Goal: Task Accomplishment & Management: Manage account settings

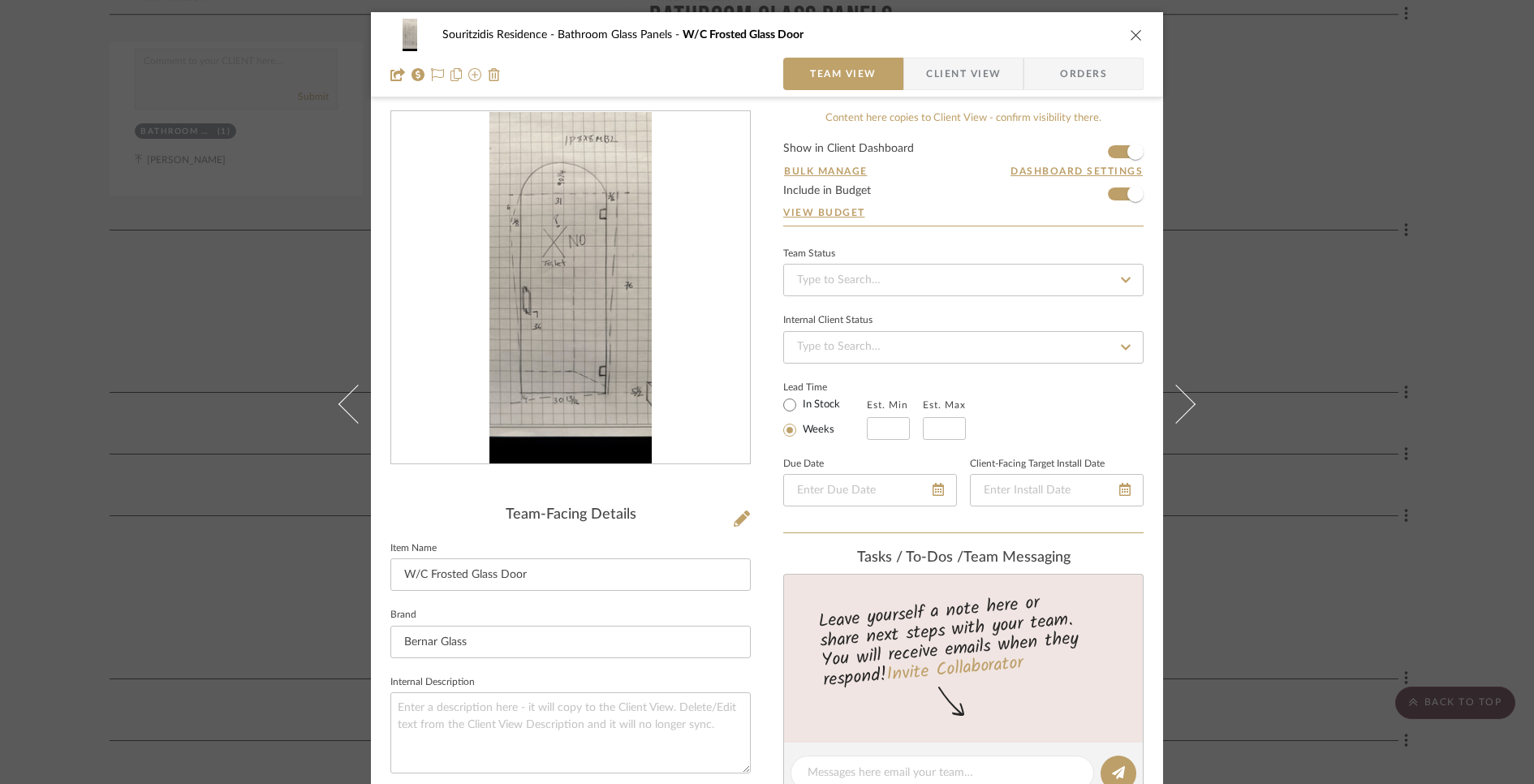
scroll to position [674, 0]
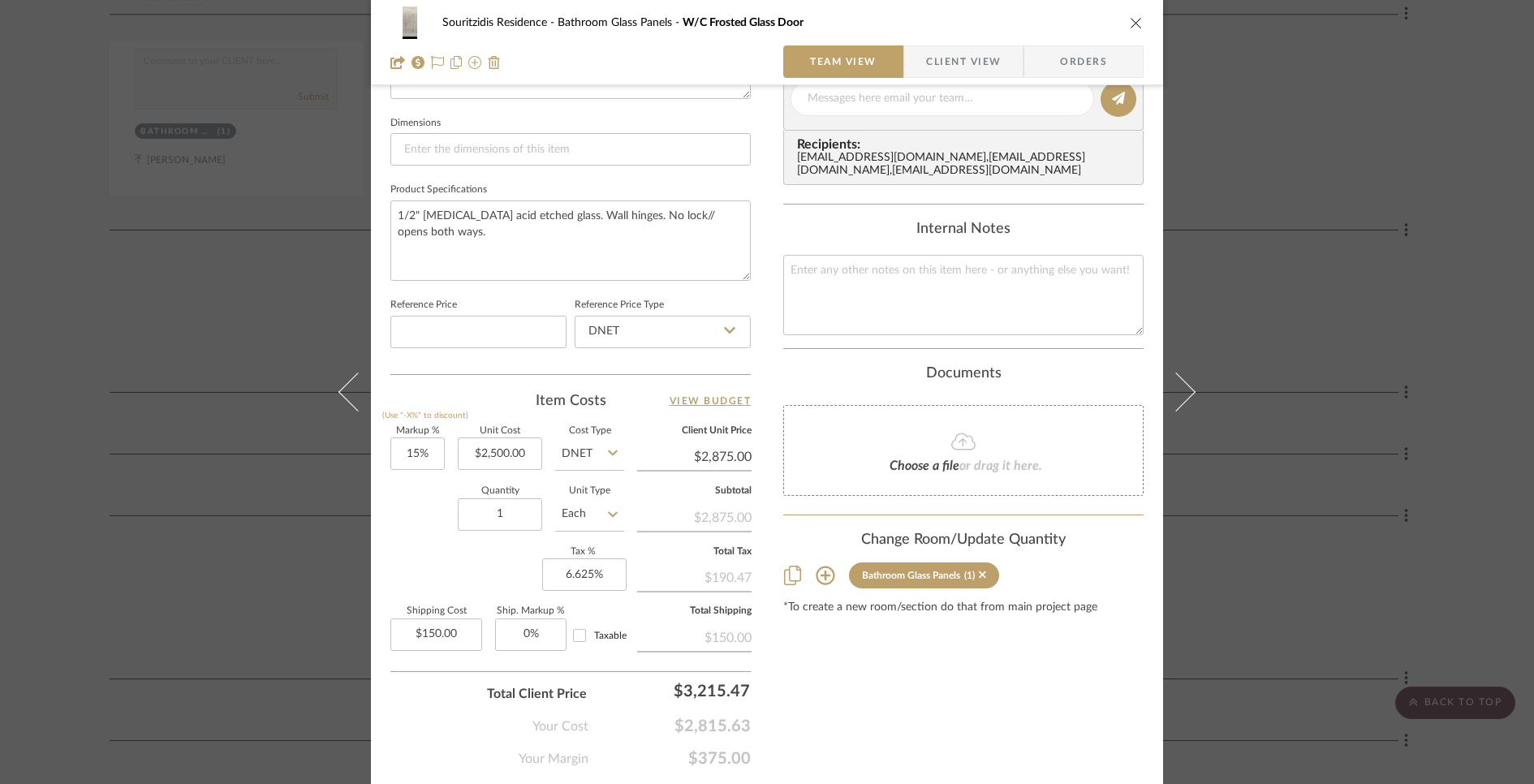
click at [1294, 261] on div "Souritzidis Residence Bathroom Glass Panels W/C Frosted Glass Door Team View Cl…" at bounding box center [767, 392] width 1534 height 784
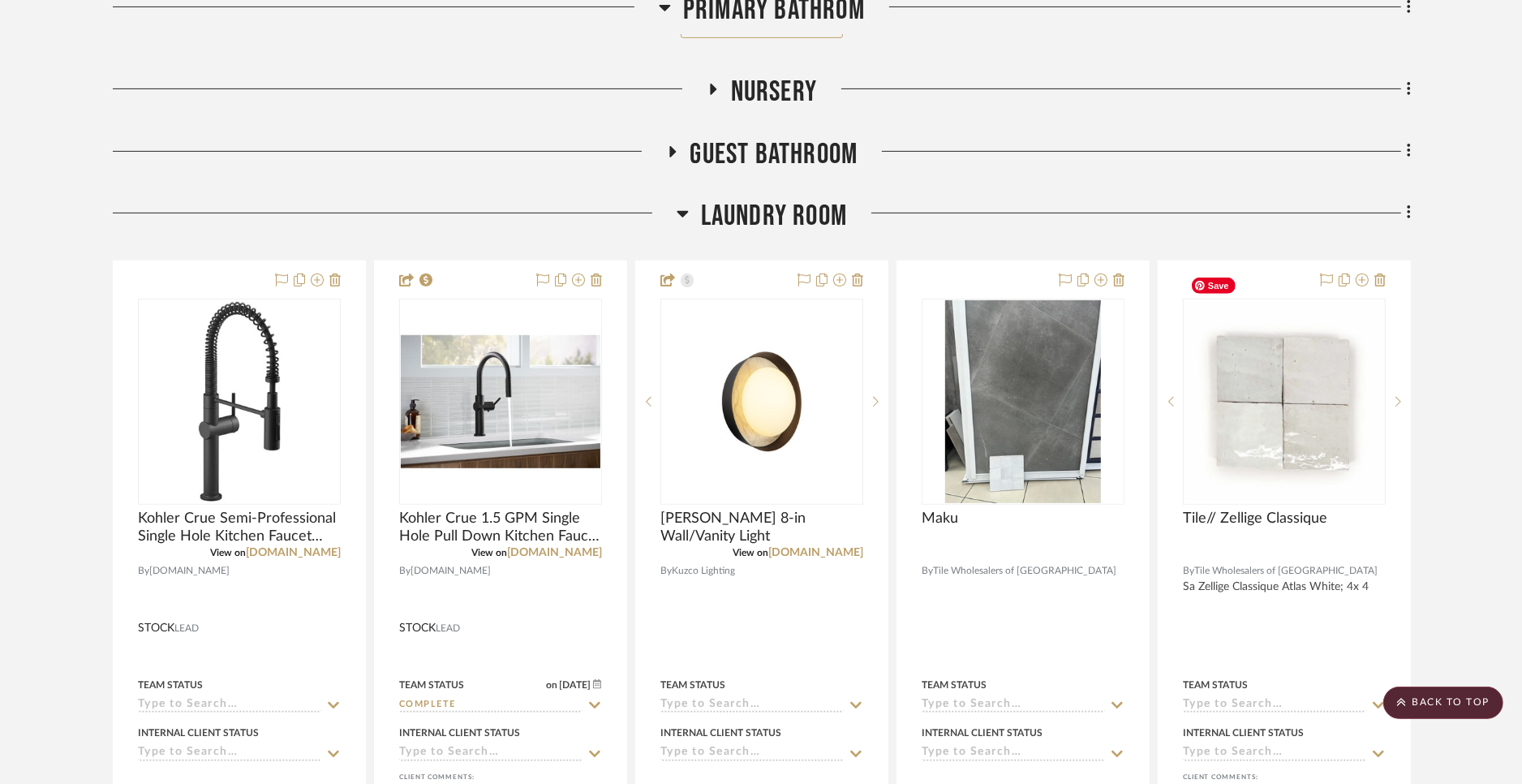
scroll to position [6660, 0]
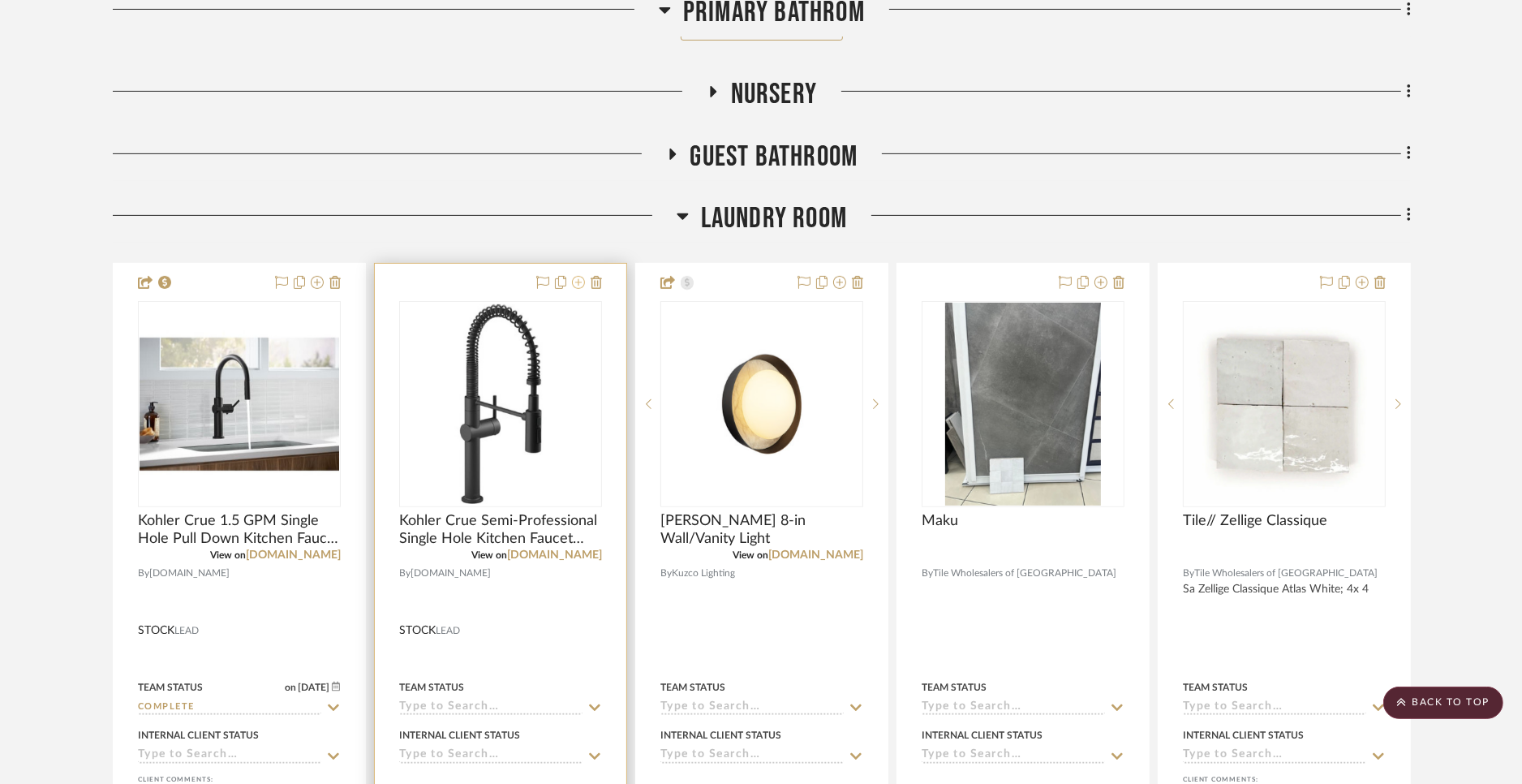
click at [578, 276] on icon at bounding box center [579, 282] width 13 height 13
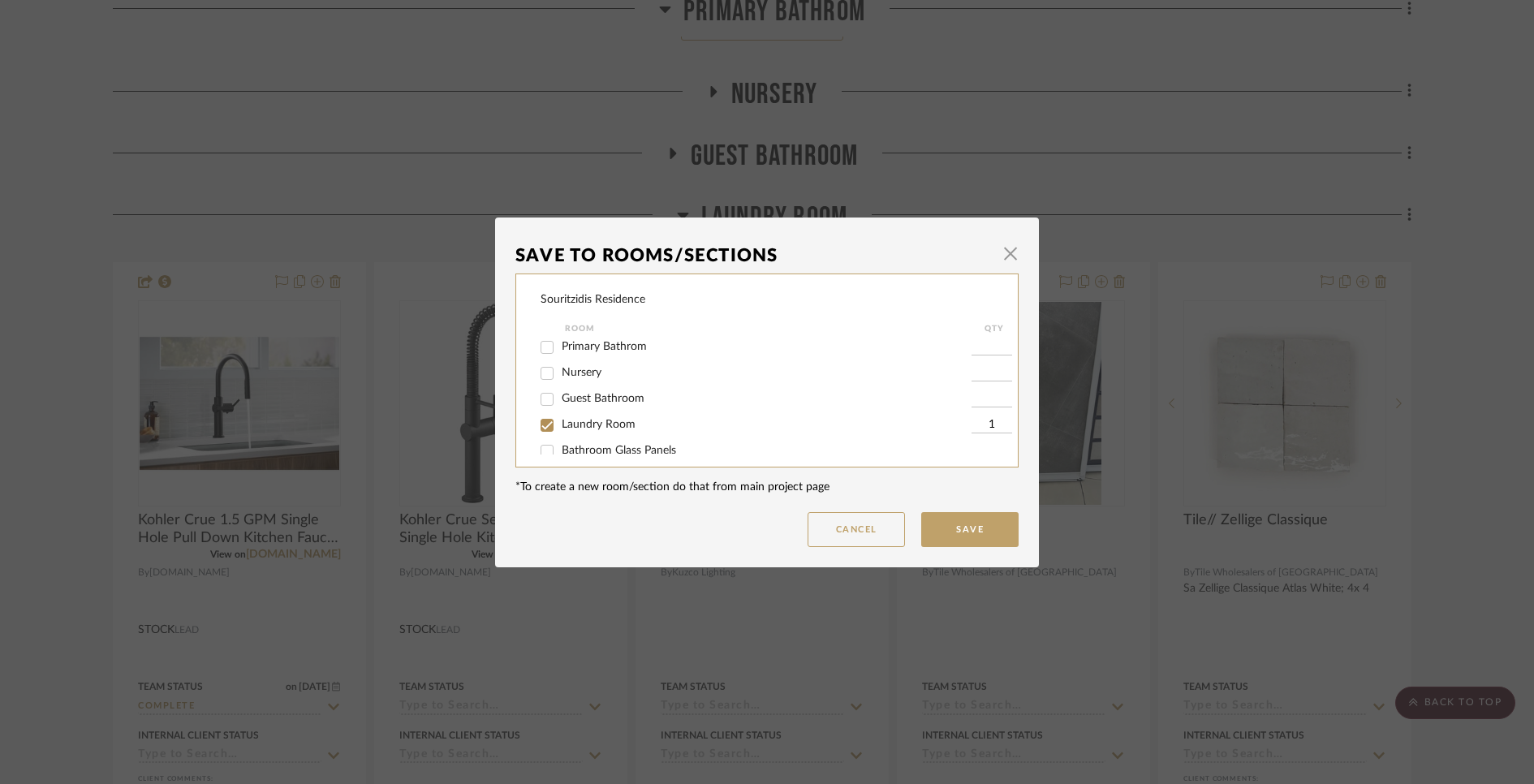
scroll to position [172, 0]
click at [549, 415] on input "Laundry Room" at bounding box center [547, 414] width 26 height 26
checkbox input "false"
click at [973, 524] on button "Save" at bounding box center [970, 530] width 98 height 35
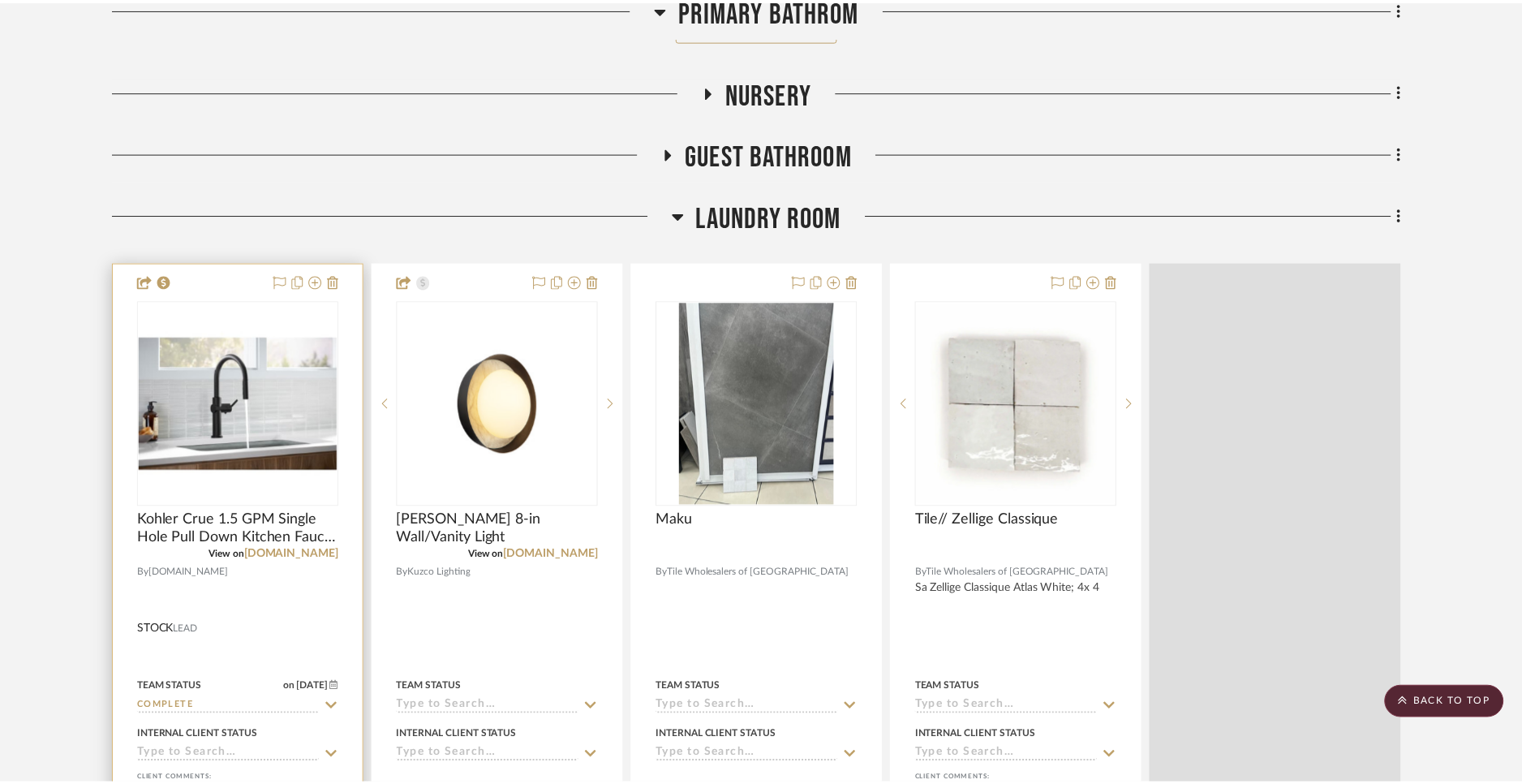
scroll to position [6660, 0]
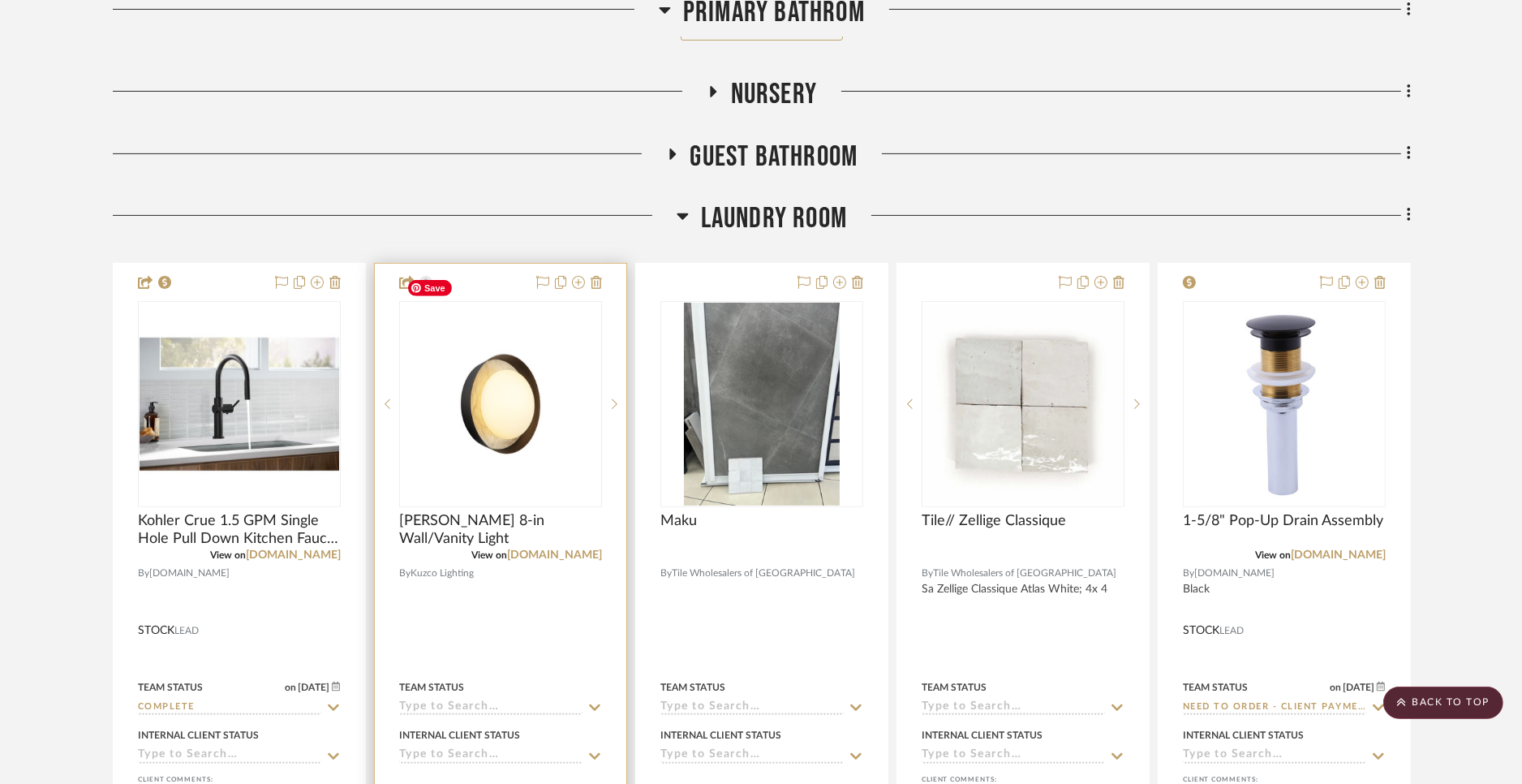
click at [497, 385] on img "0" at bounding box center [500, 404] width 199 height 199
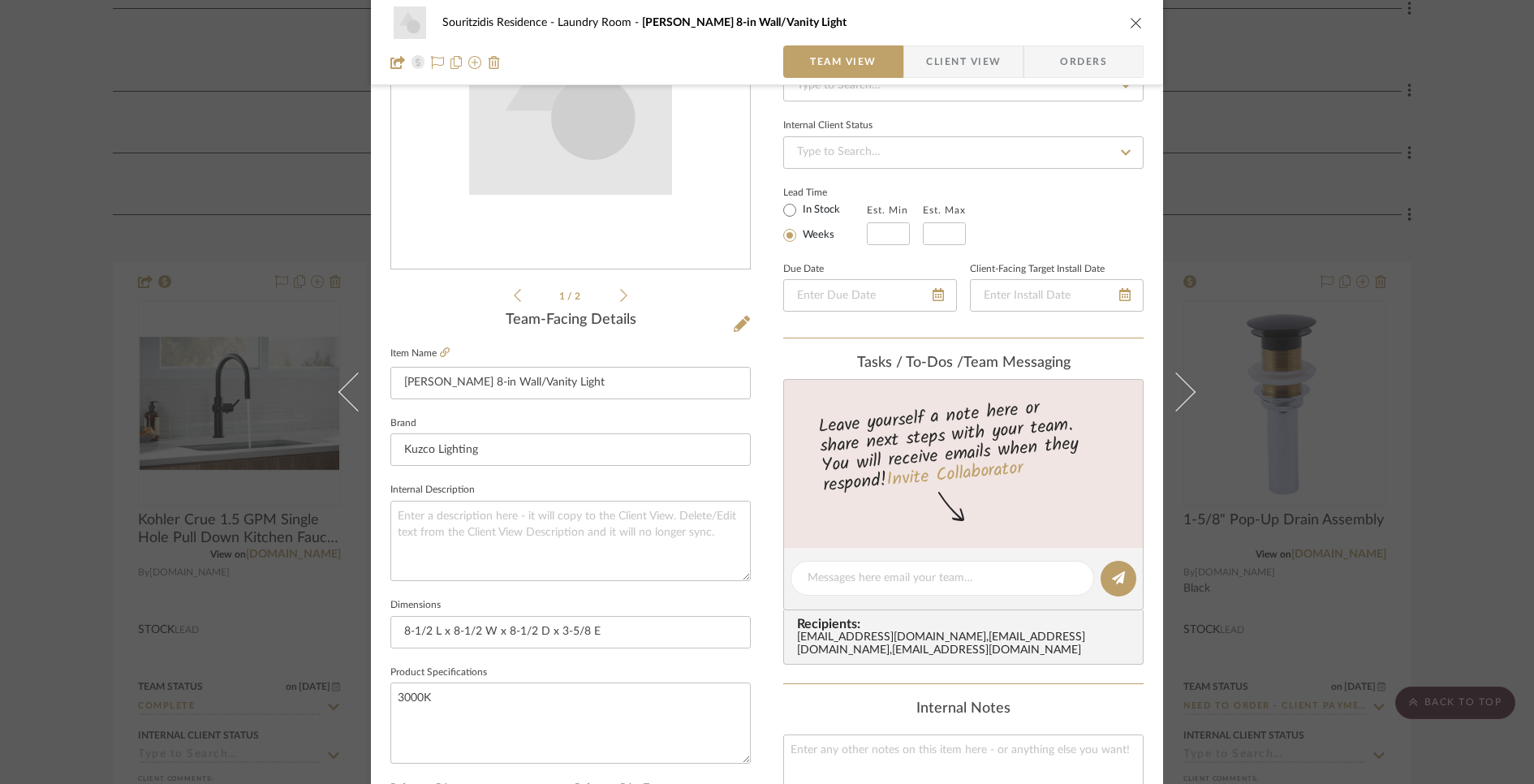
scroll to position [0, 0]
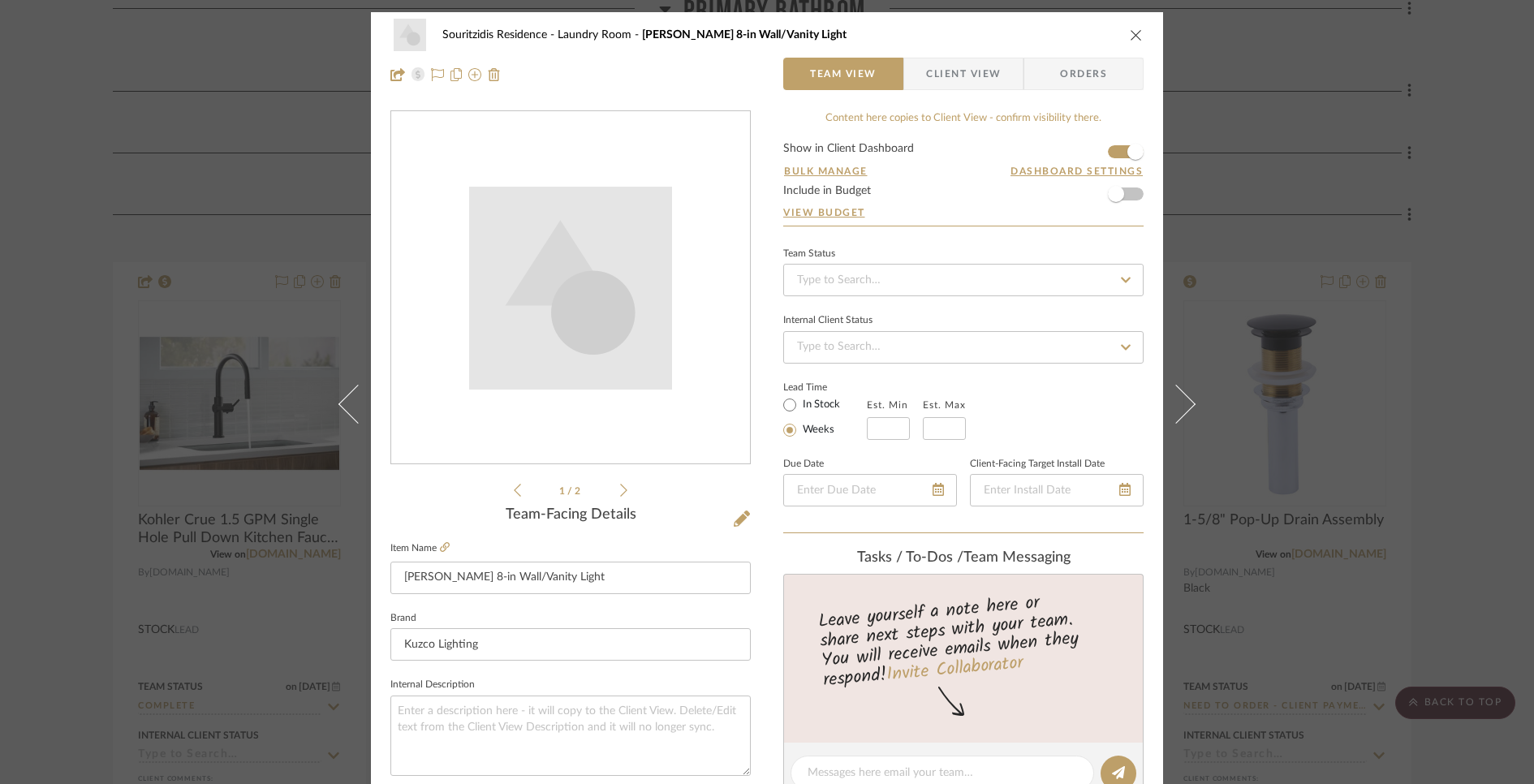
click at [1130, 31] on icon "close" at bounding box center [1137, 35] width 13 height 13
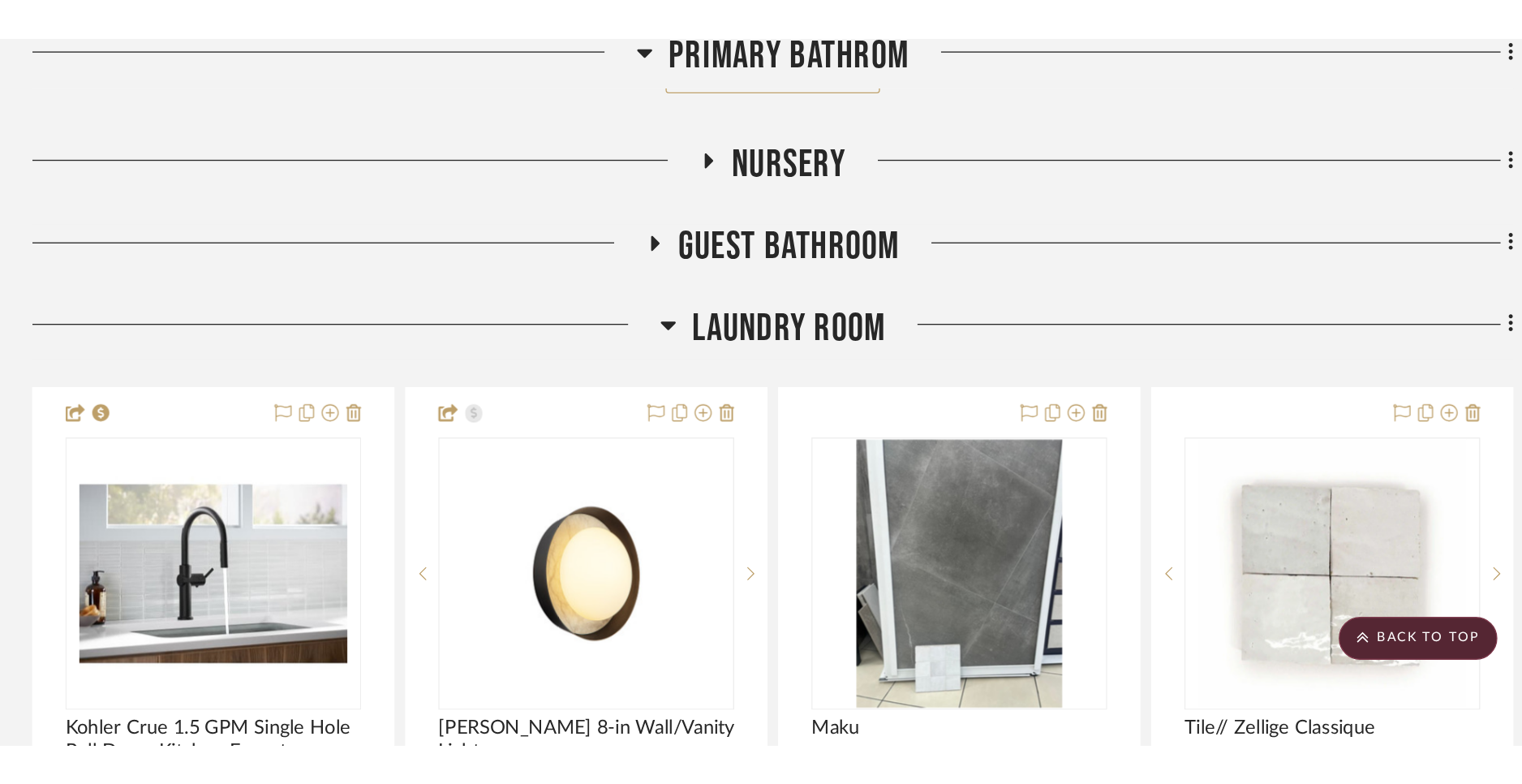
scroll to position [6660, 0]
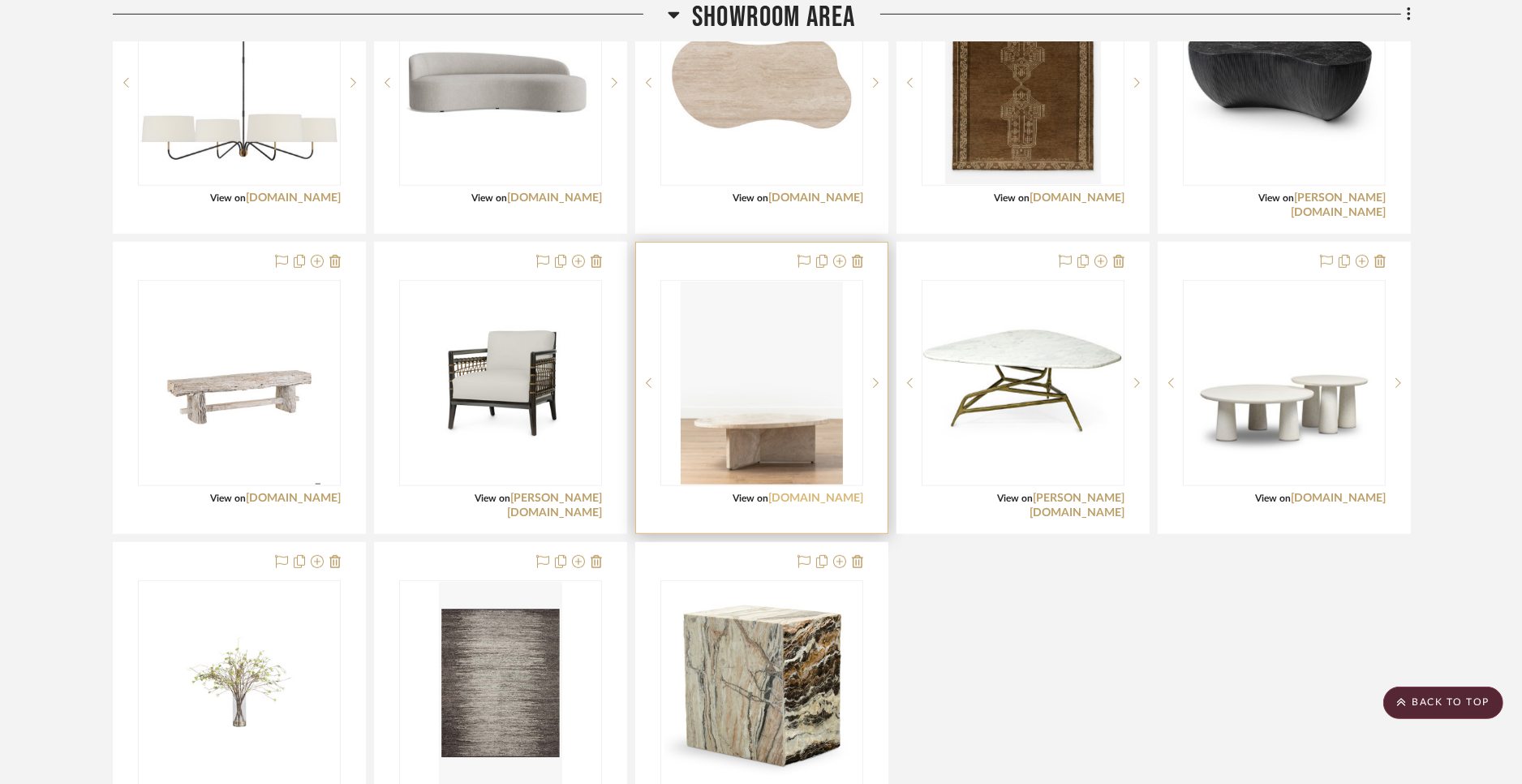
scroll to position [988, 0]
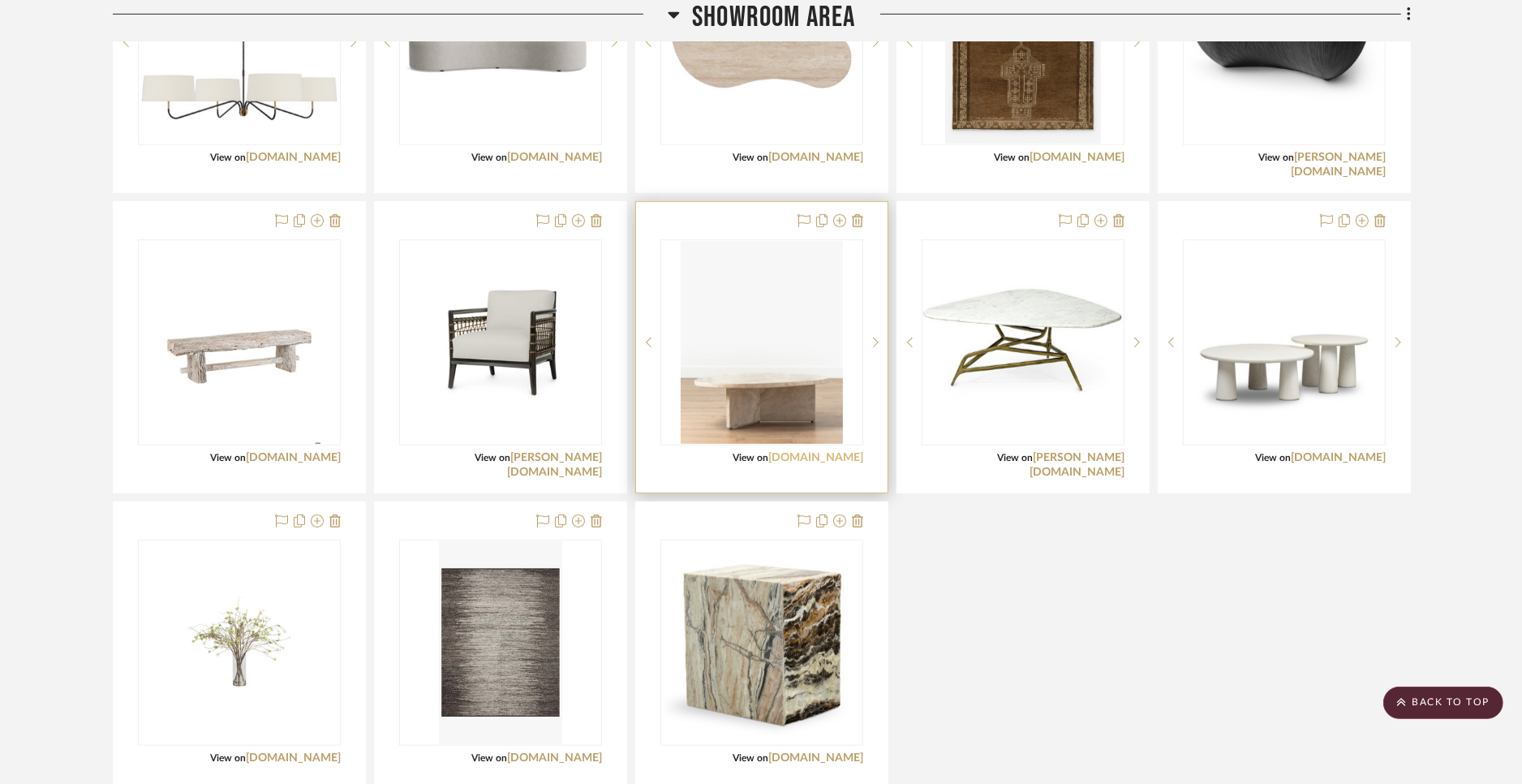
click at [802, 459] on link "[DOMAIN_NAME]" at bounding box center [816, 458] width 95 height 11
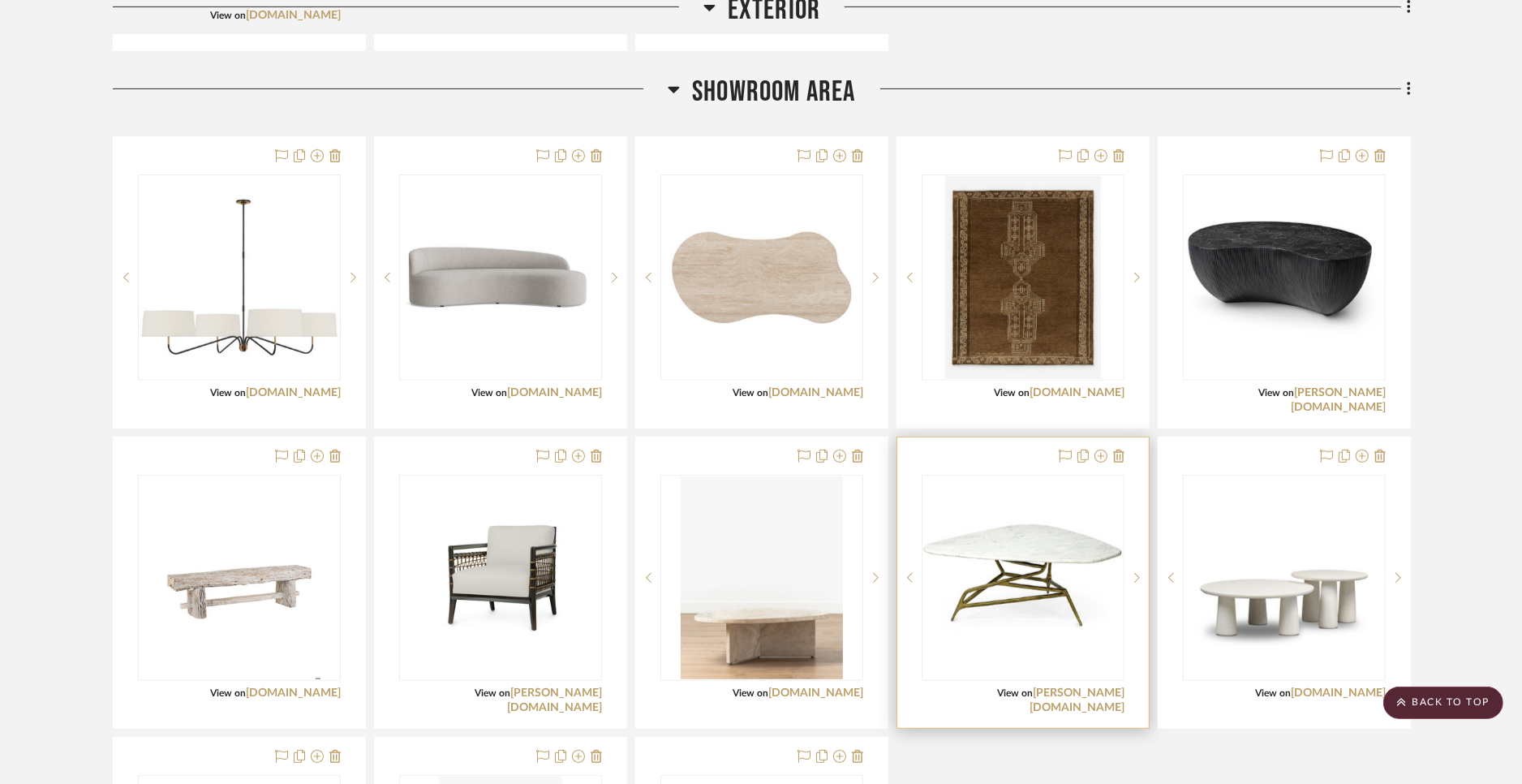
scroll to position [740, 0]
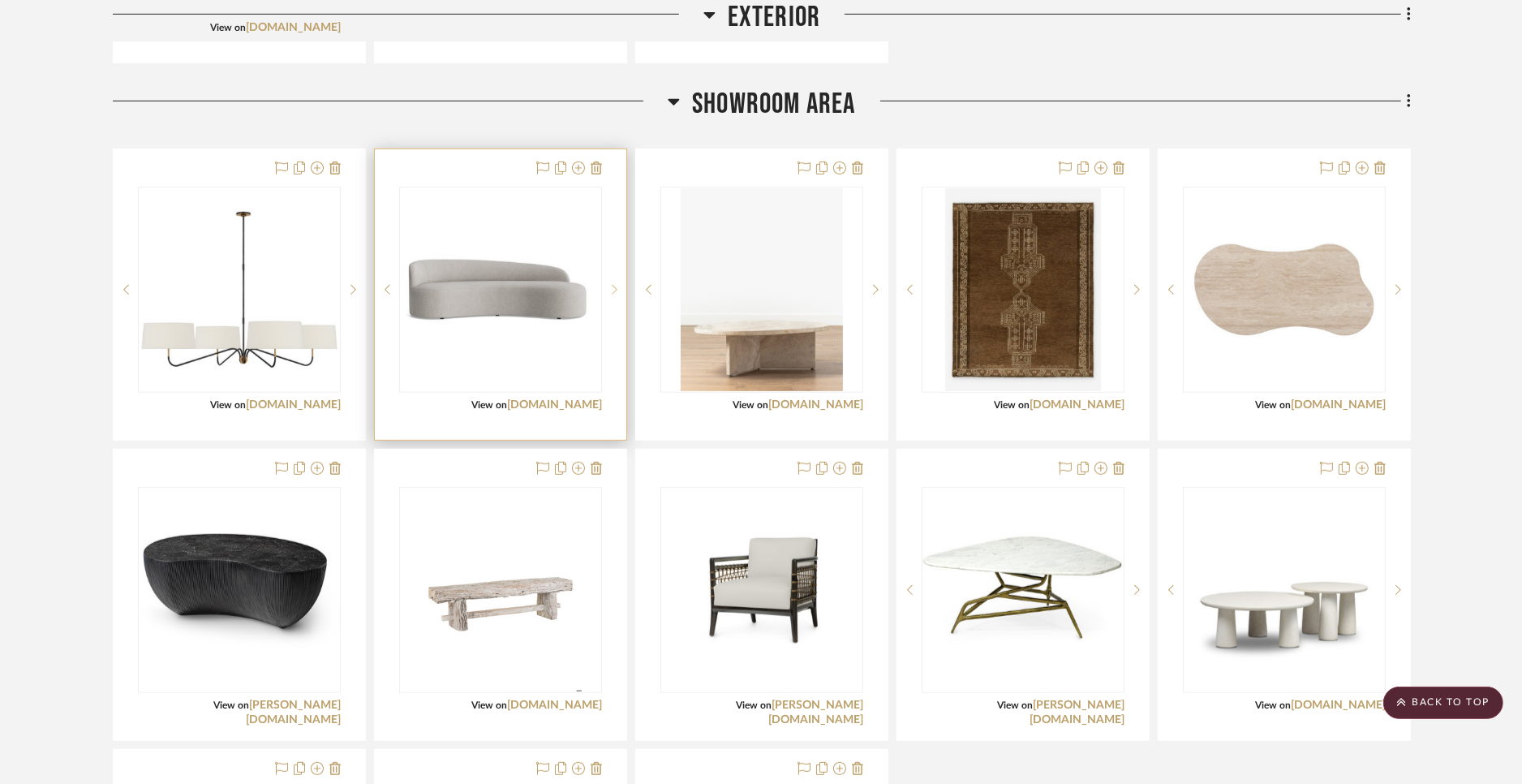
click at [609, 285] on sr-next-btn at bounding box center [614, 290] width 25 height 11
click at [614, 289] on icon at bounding box center [614, 290] width 6 height 11
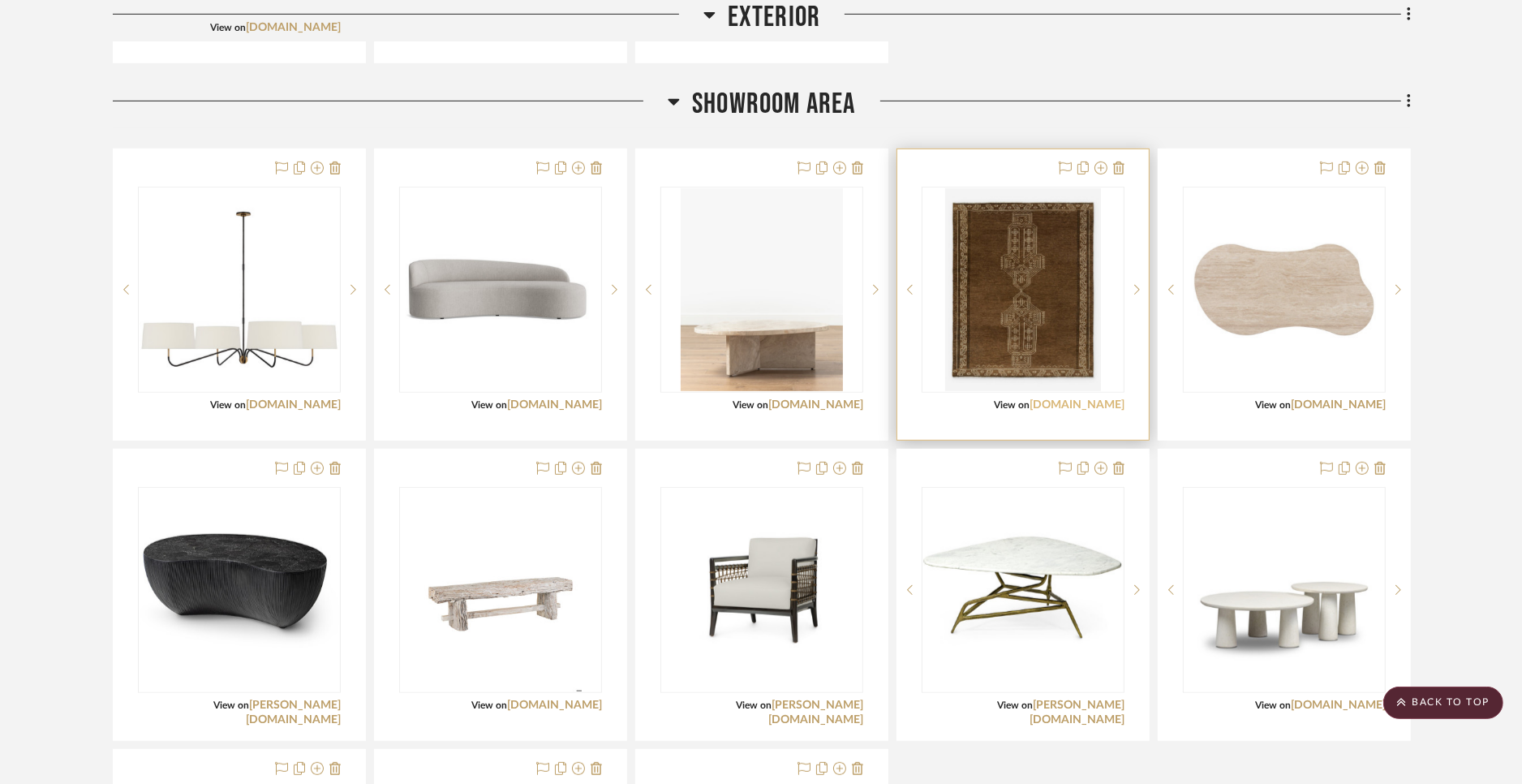
click at [1091, 403] on link "luluandgeorgia.com" at bounding box center [1077, 405] width 95 height 11
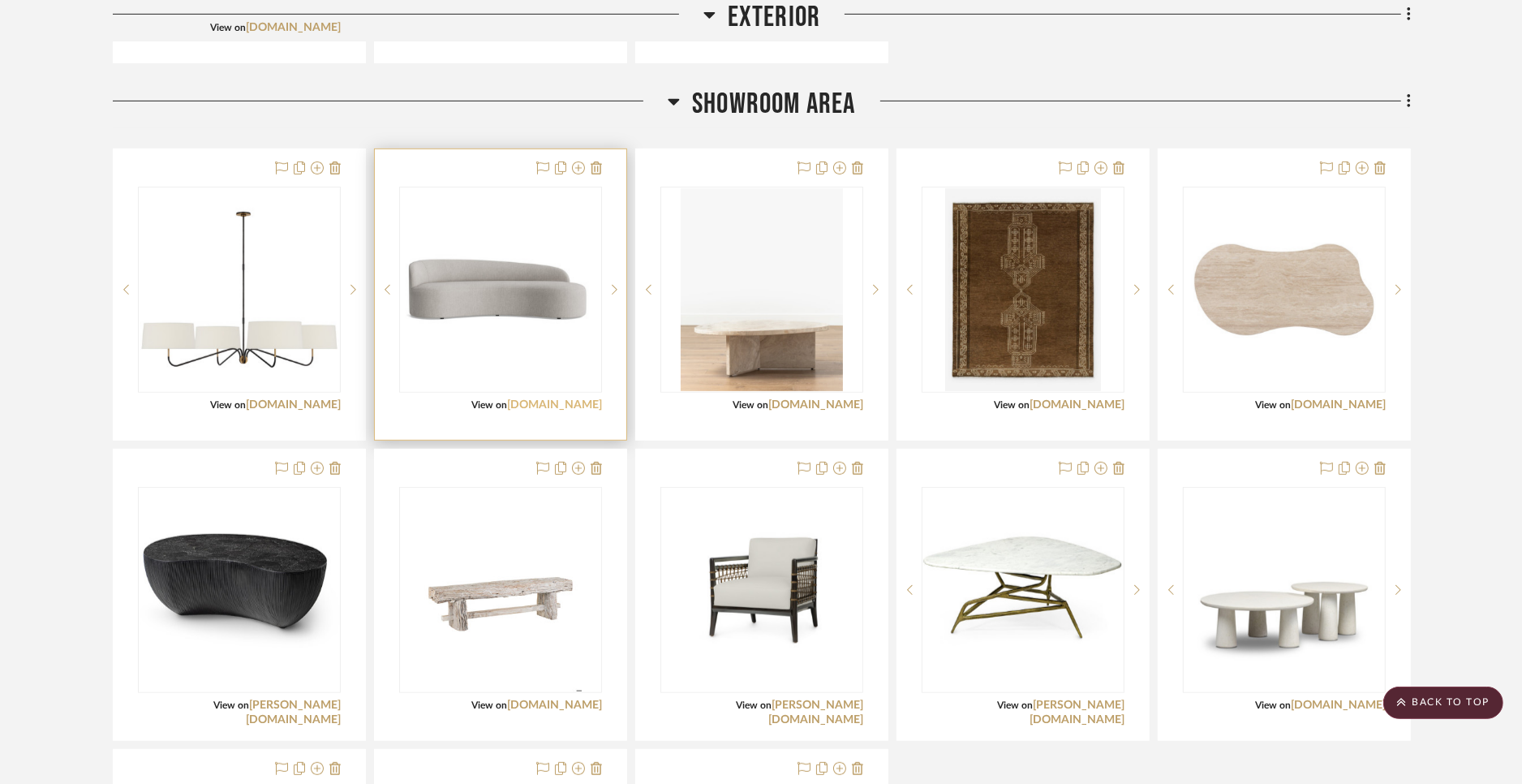
click at [566, 402] on link "mgbw.com" at bounding box center [555, 405] width 95 height 11
click at [525, 320] on img "1" at bounding box center [500, 290] width 199 height 97
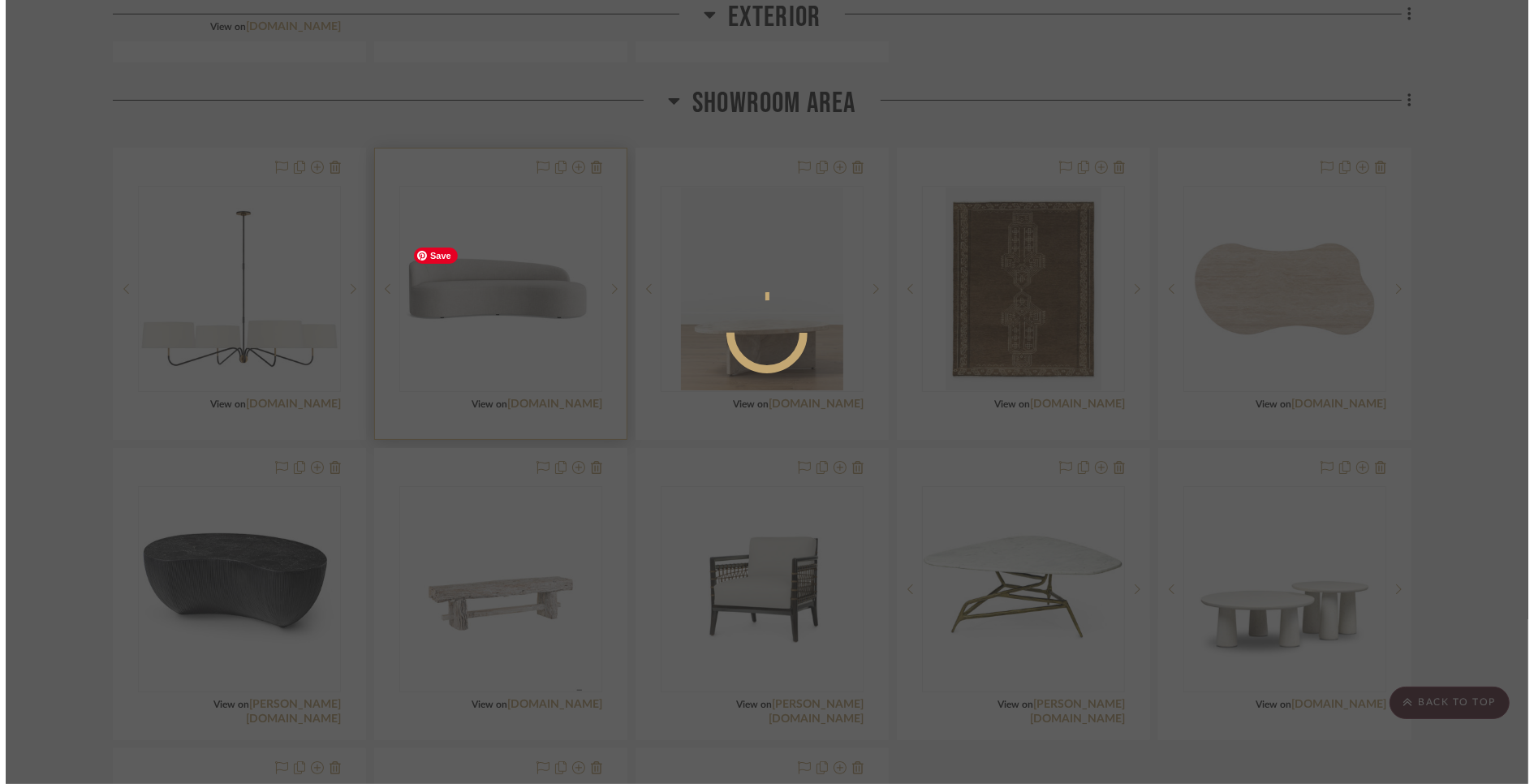
scroll to position [0, 0]
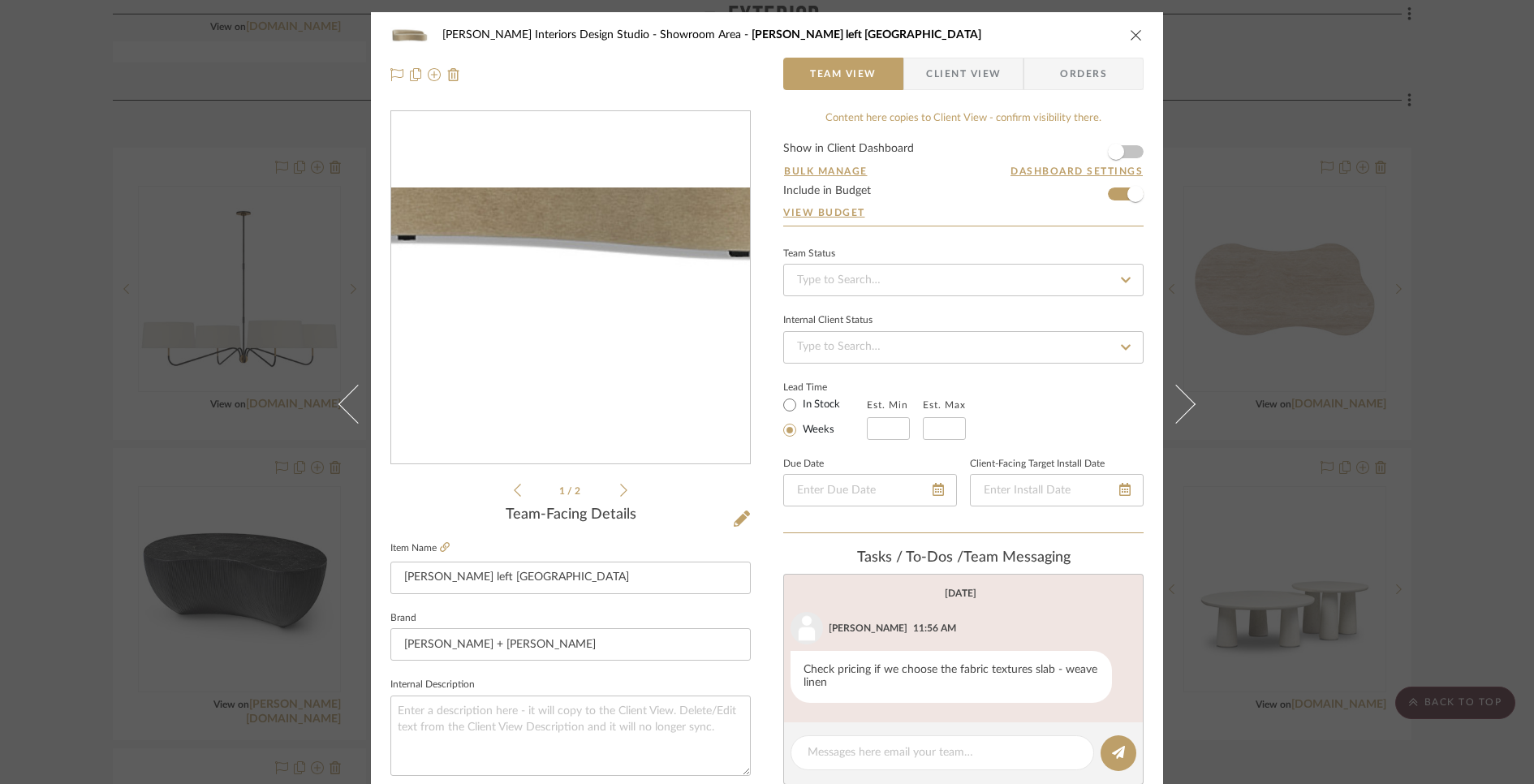
click at [618, 362] on img "0" at bounding box center [570, 287] width 359 height 201
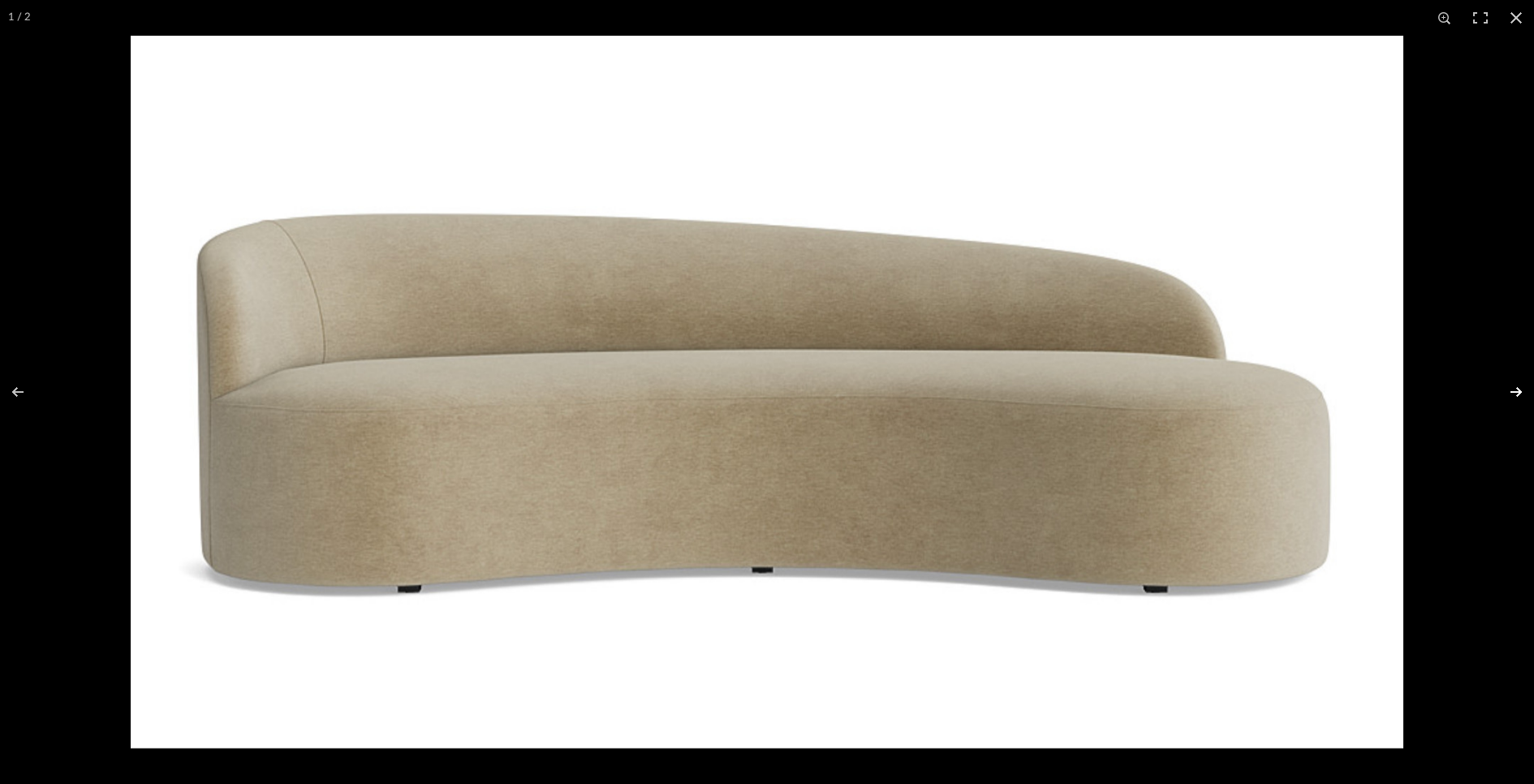
click at [1483, 376] on button at bounding box center [1505, 392] width 57 height 81
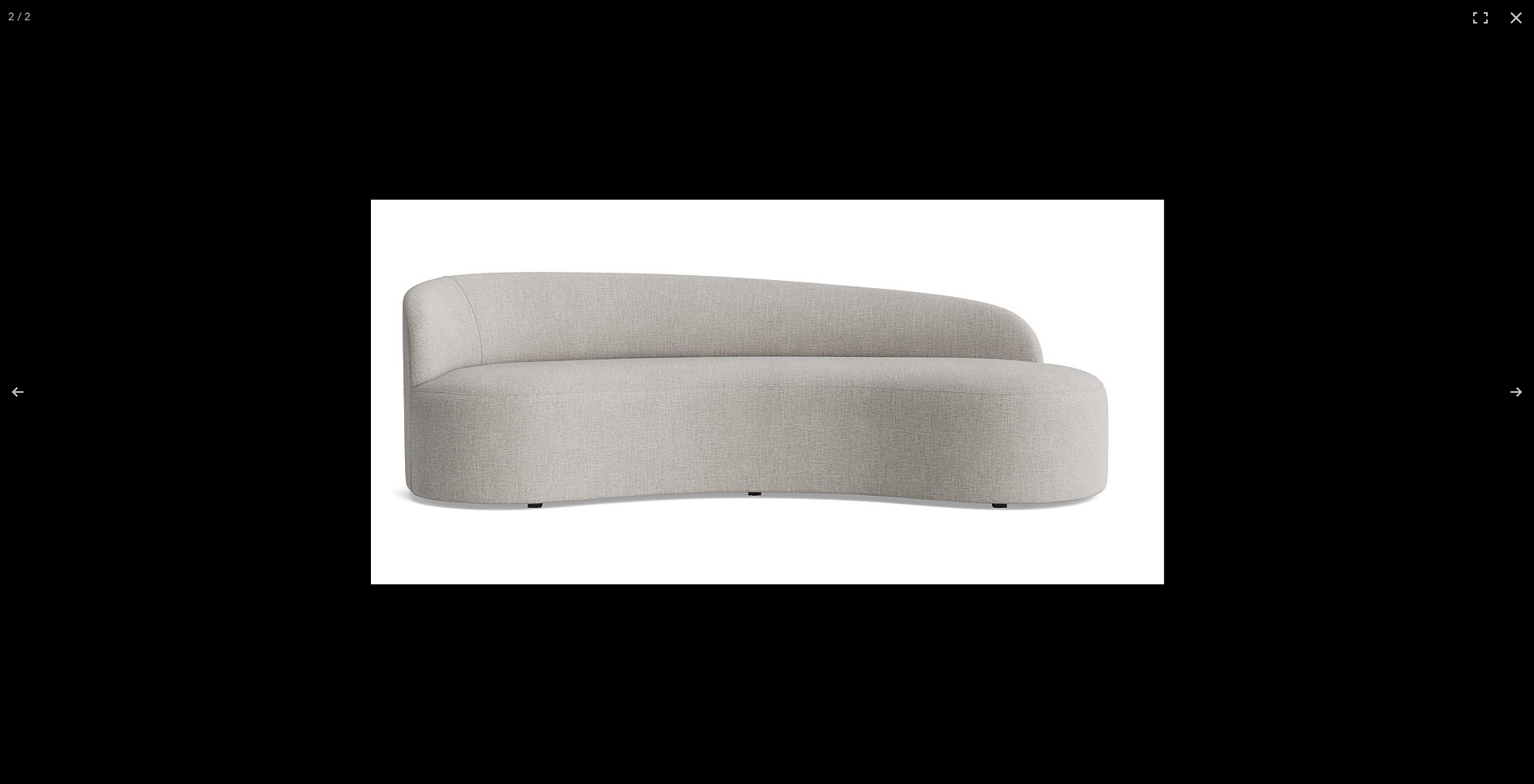
click at [1258, 534] on div at bounding box center [767, 392] width 1534 height 784
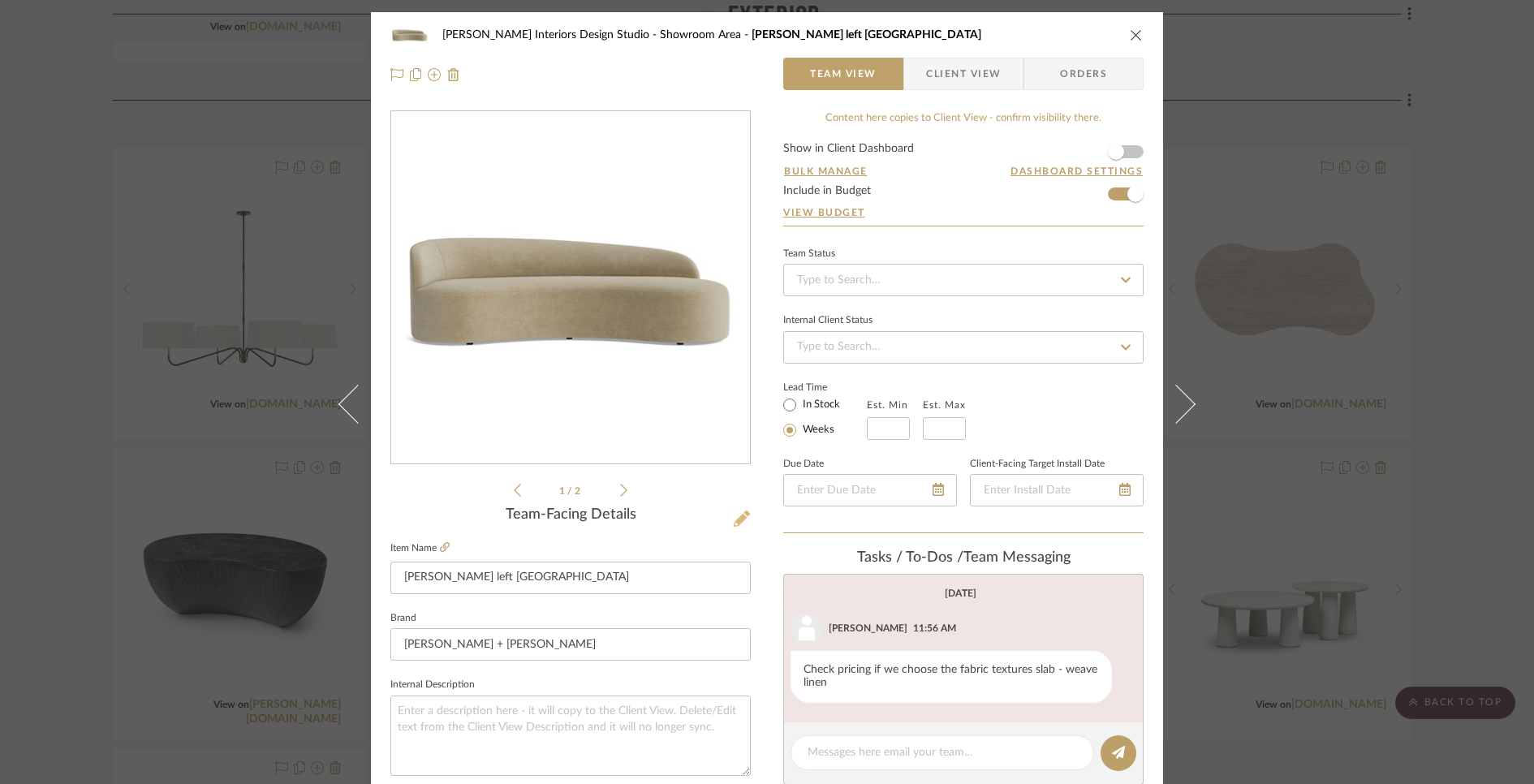
click at [734, 522] on icon at bounding box center [742, 519] width 16 height 16
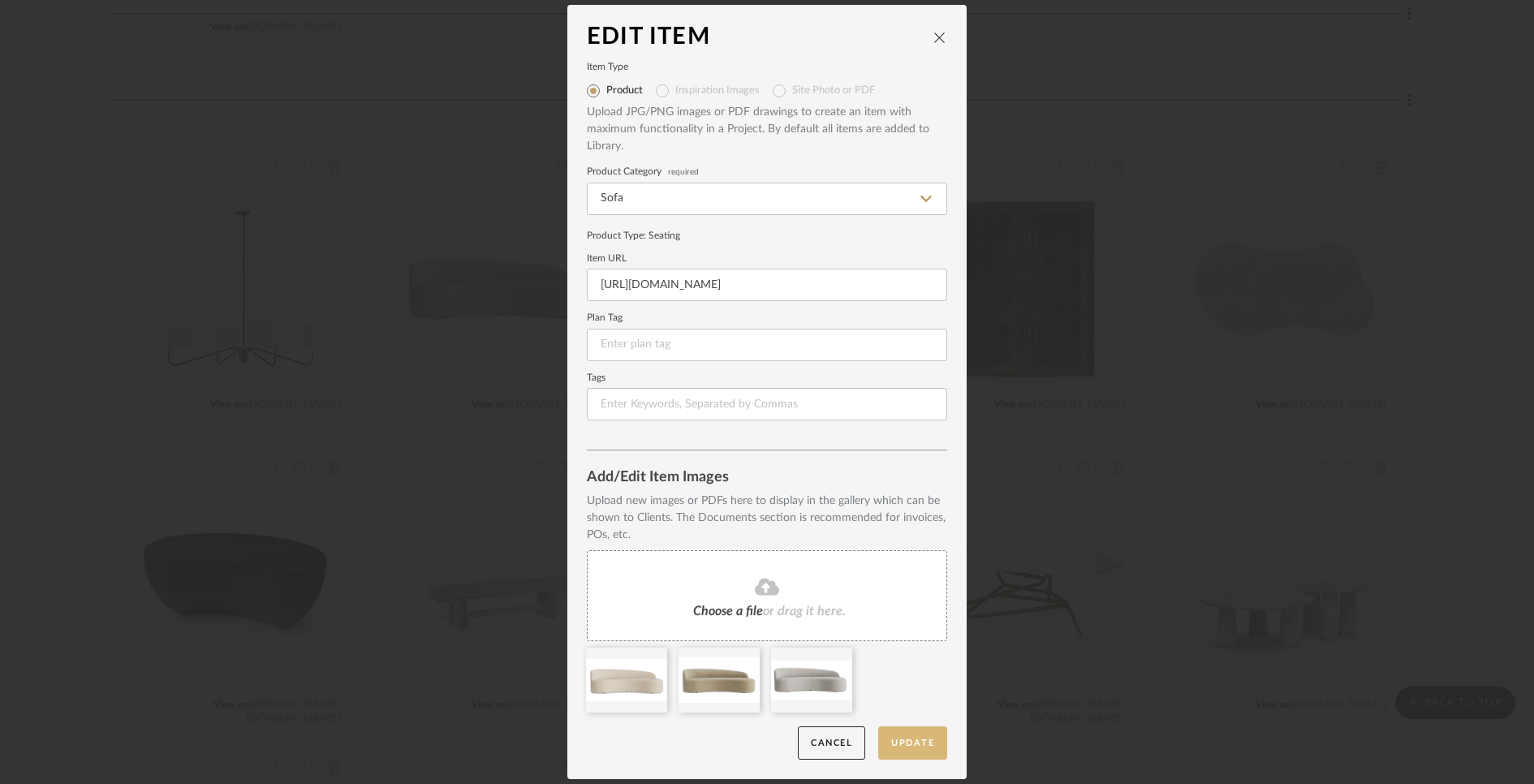
click at [912, 744] on button "Update" at bounding box center [912, 743] width 69 height 34
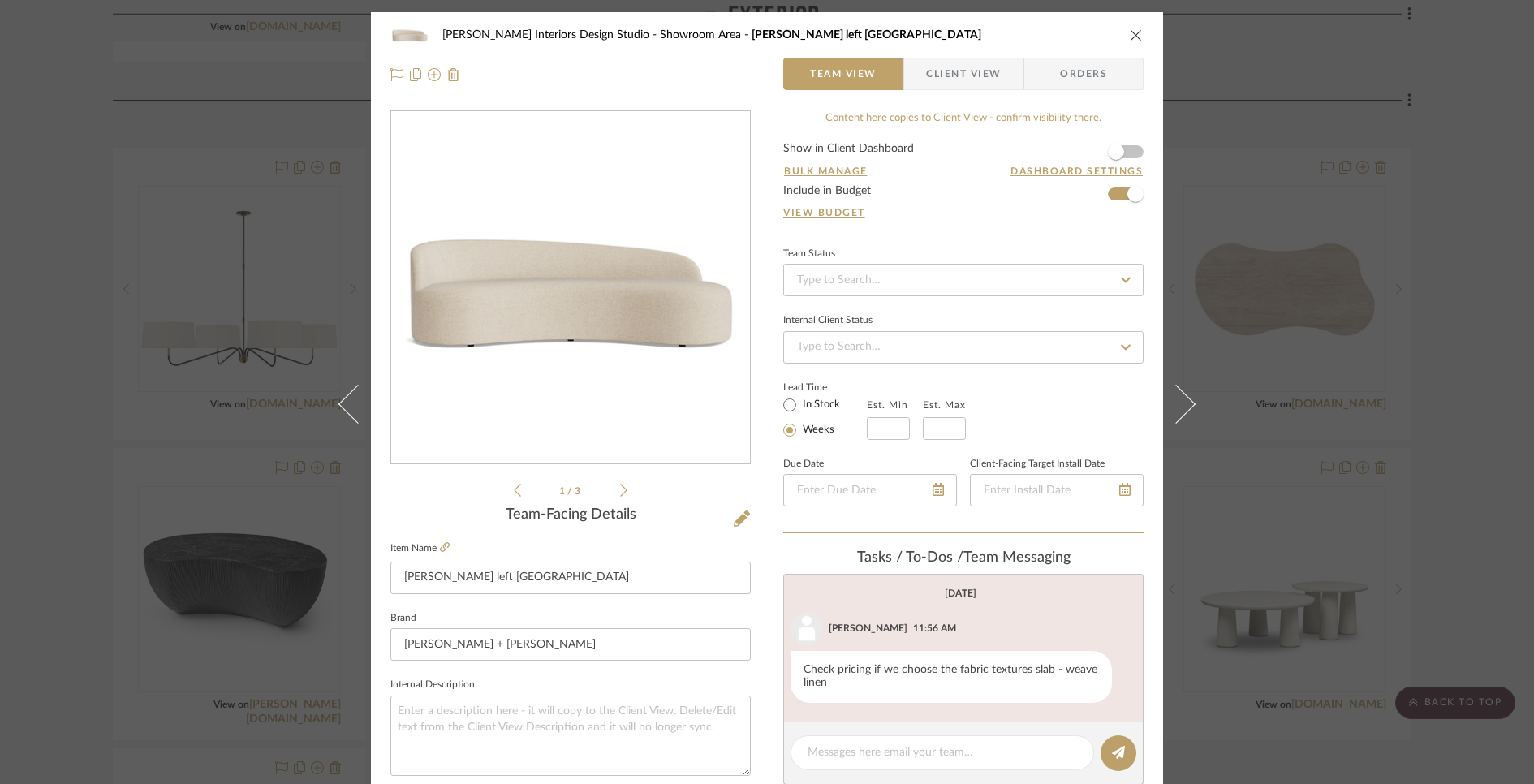
click at [1131, 37] on icon "close" at bounding box center [1137, 35] width 13 height 13
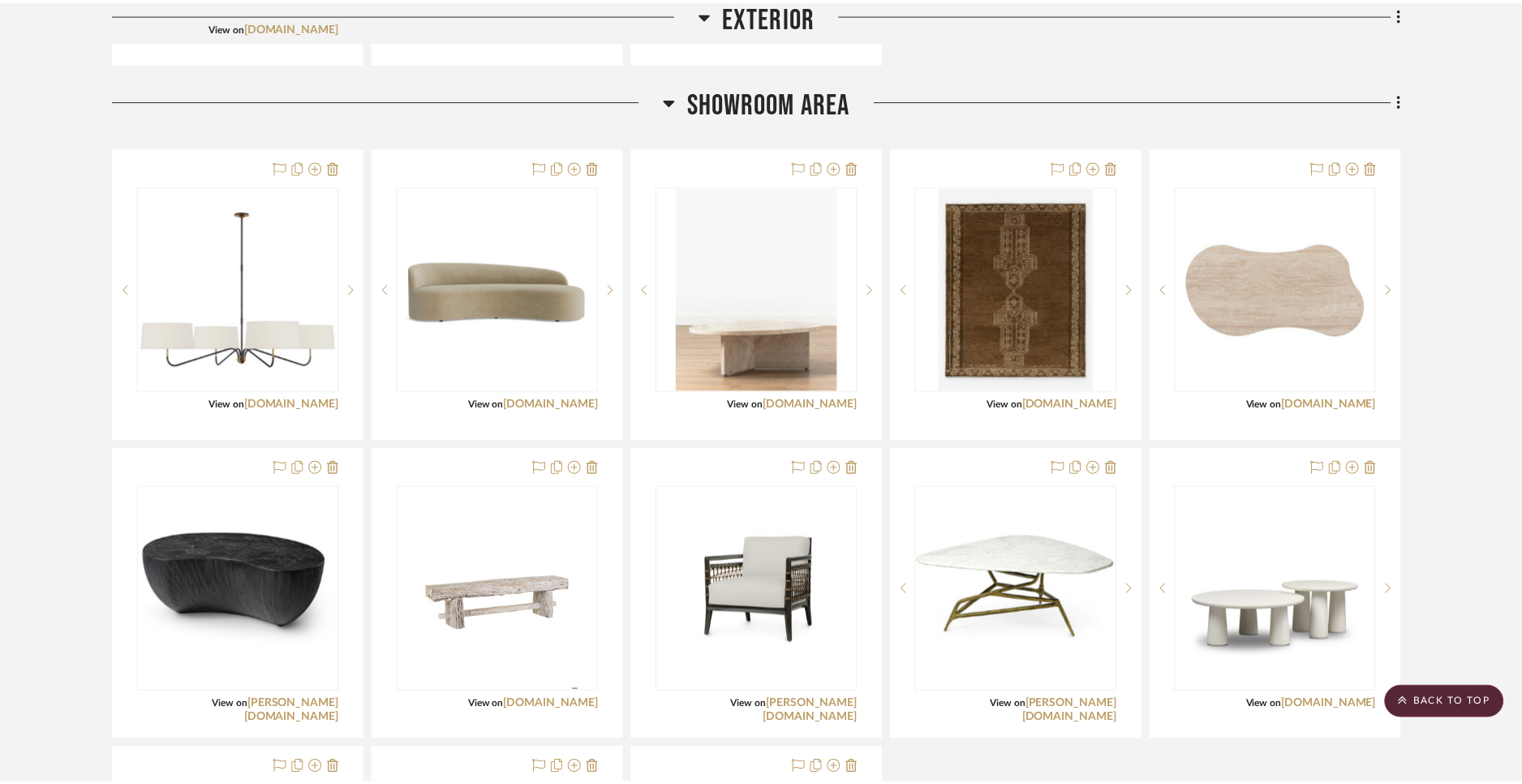
scroll to position [740, 0]
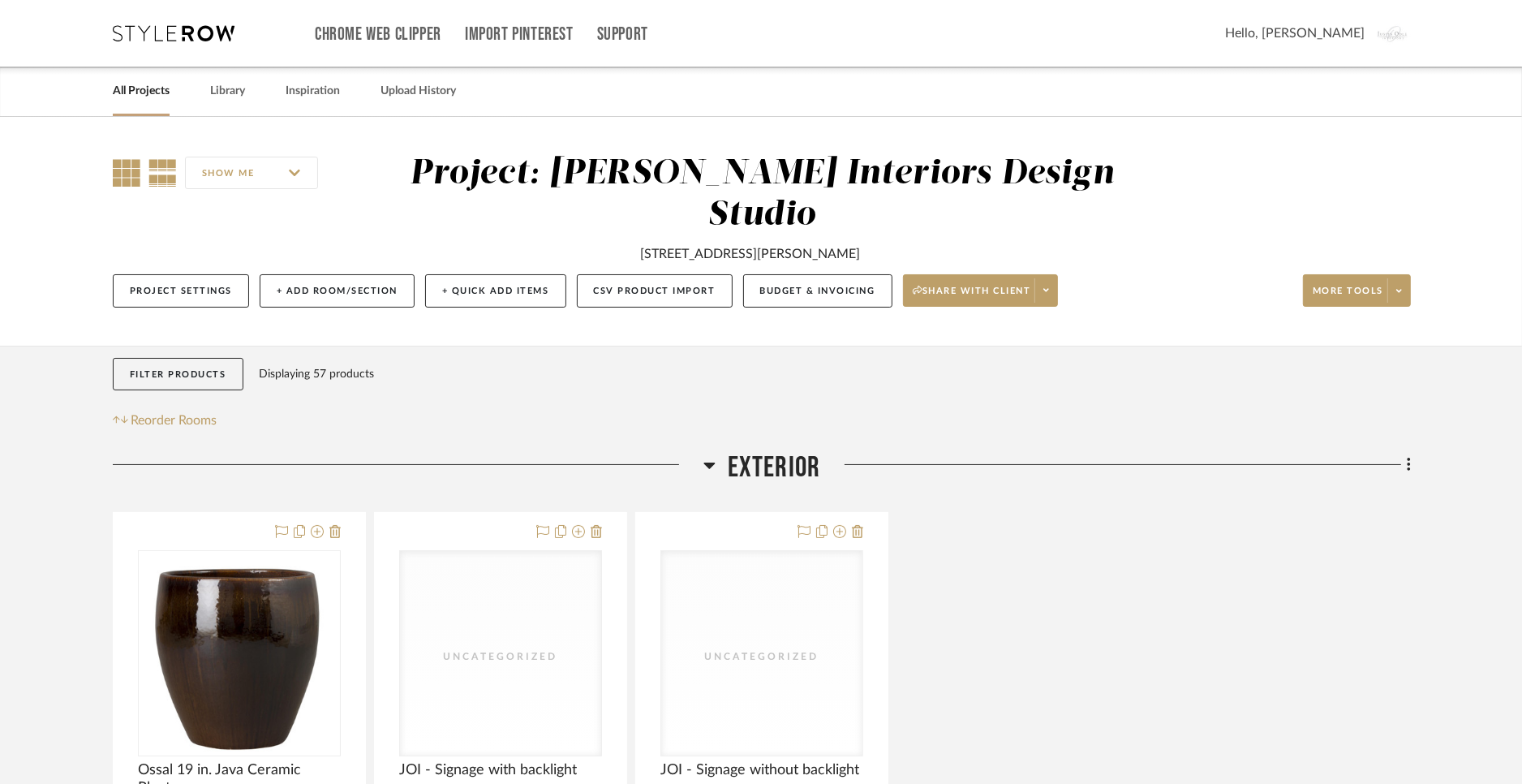
click at [129, 171] on icon at bounding box center [126, 173] width 28 height 28
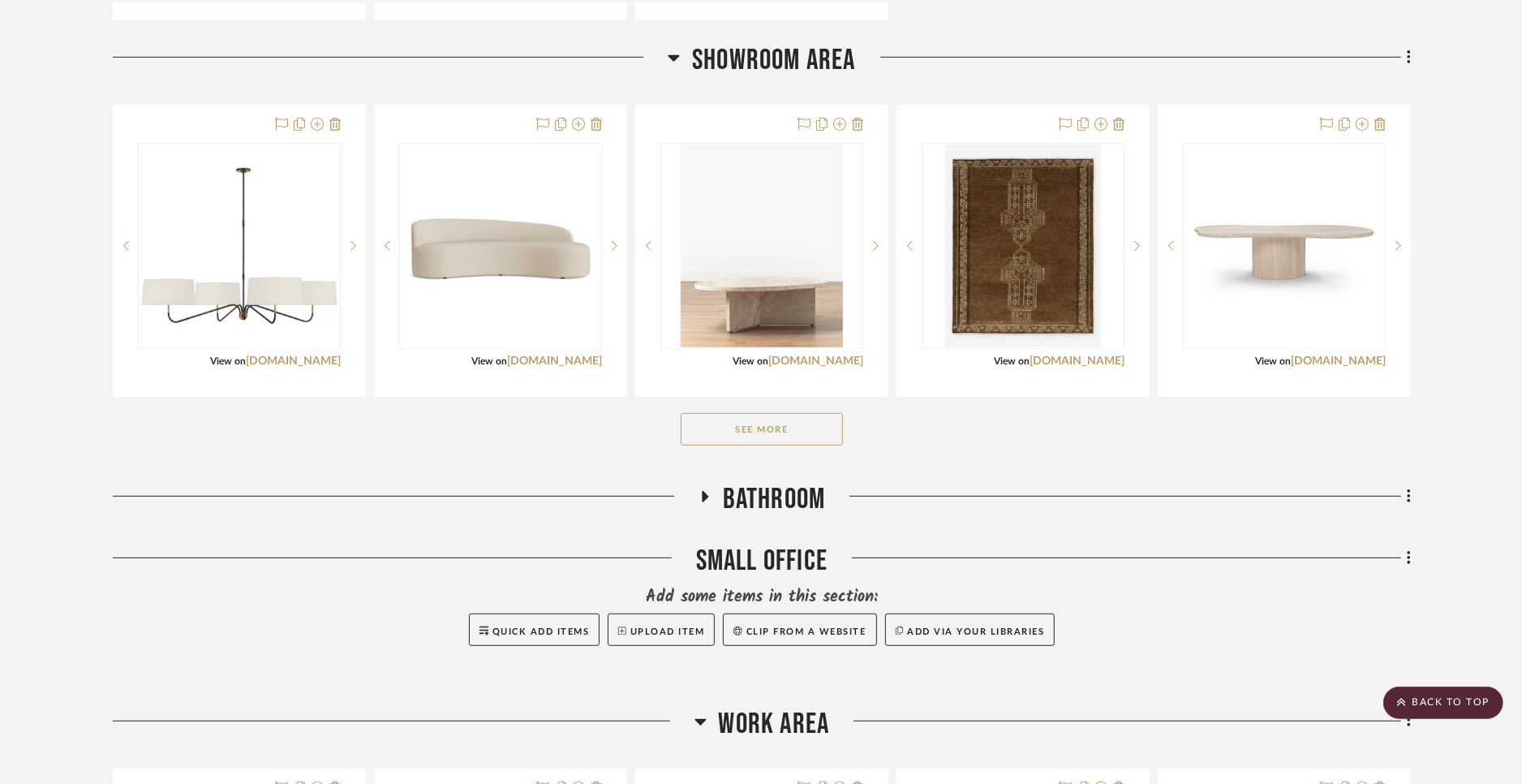
scroll to position [783, 0]
click at [742, 428] on button "See More" at bounding box center [762, 431] width 163 height 33
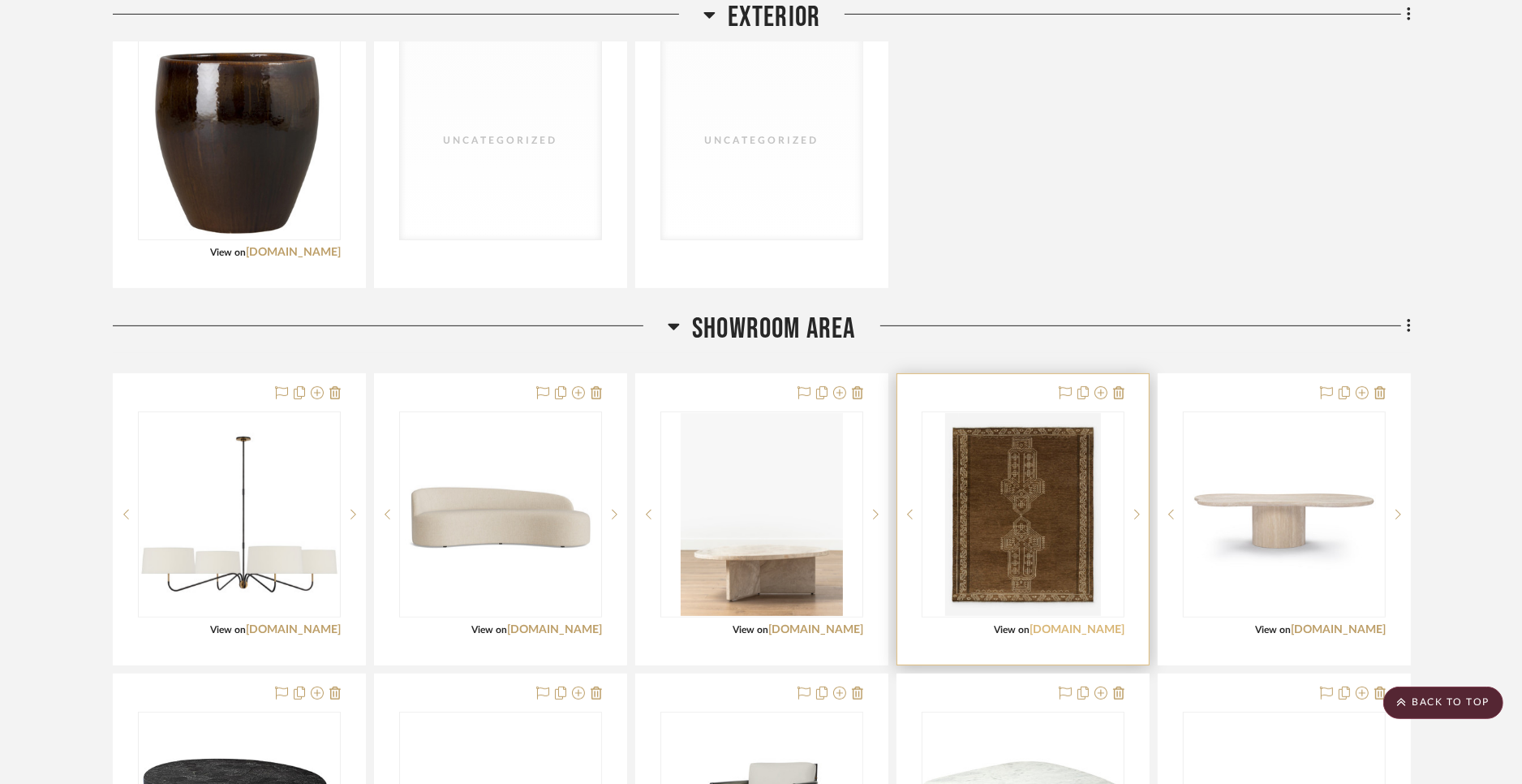
scroll to position [489, 0]
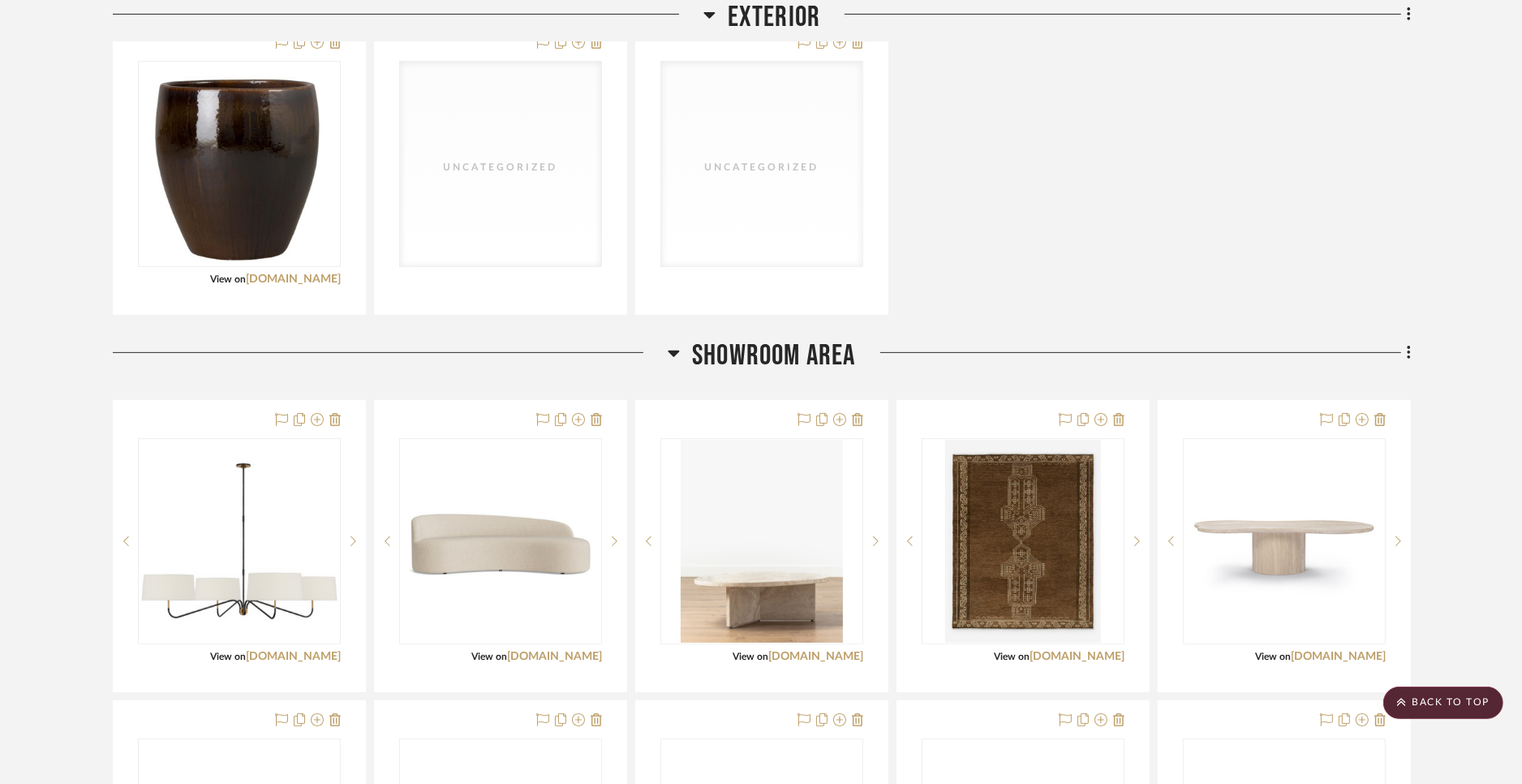
click at [670, 347] on icon at bounding box center [673, 353] width 12 height 20
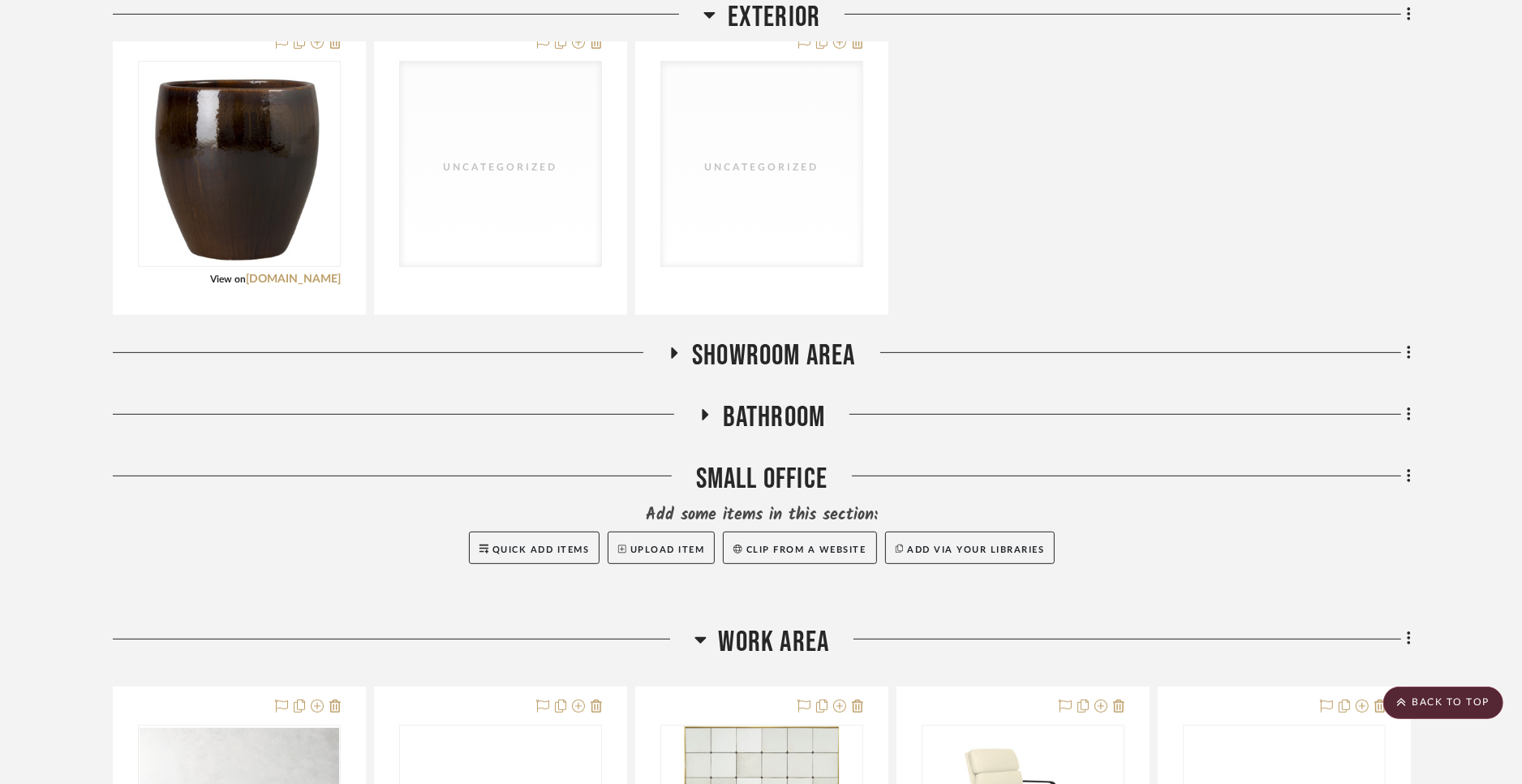
click at [670, 347] on icon at bounding box center [675, 353] width 20 height 12
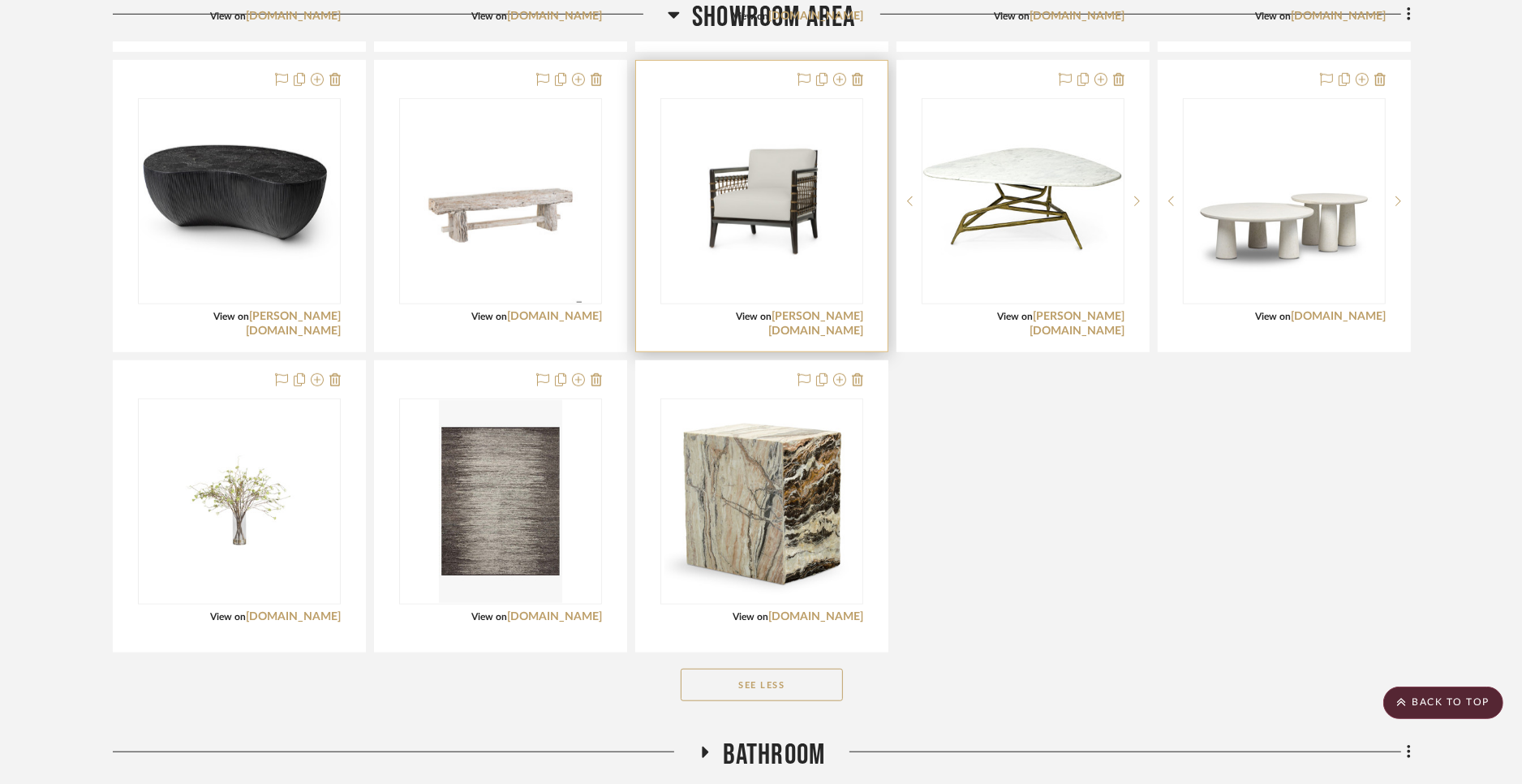
scroll to position [1154, 0]
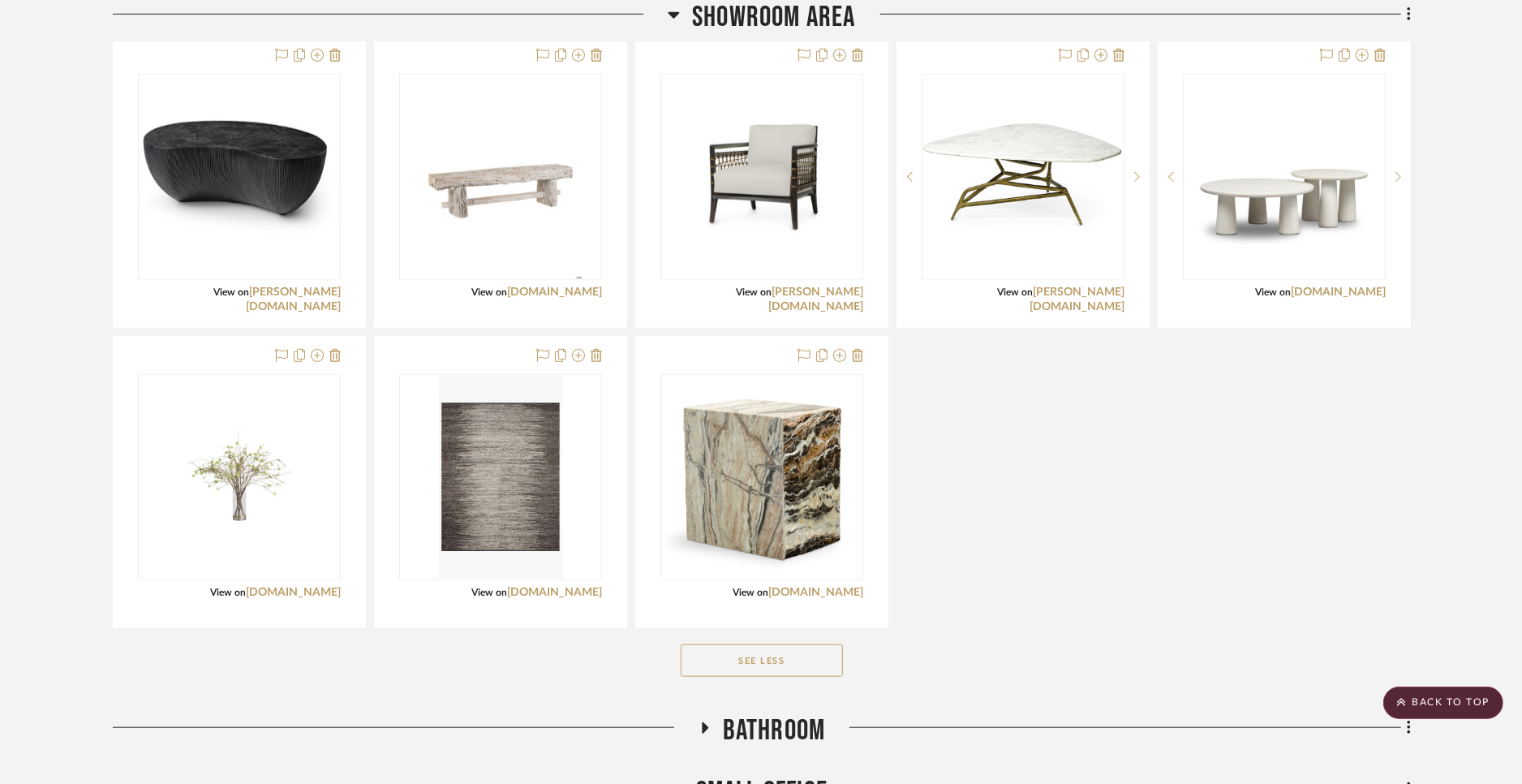
click at [754, 662] on button "See Less" at bounding box center [762, 661] width 163 height 33
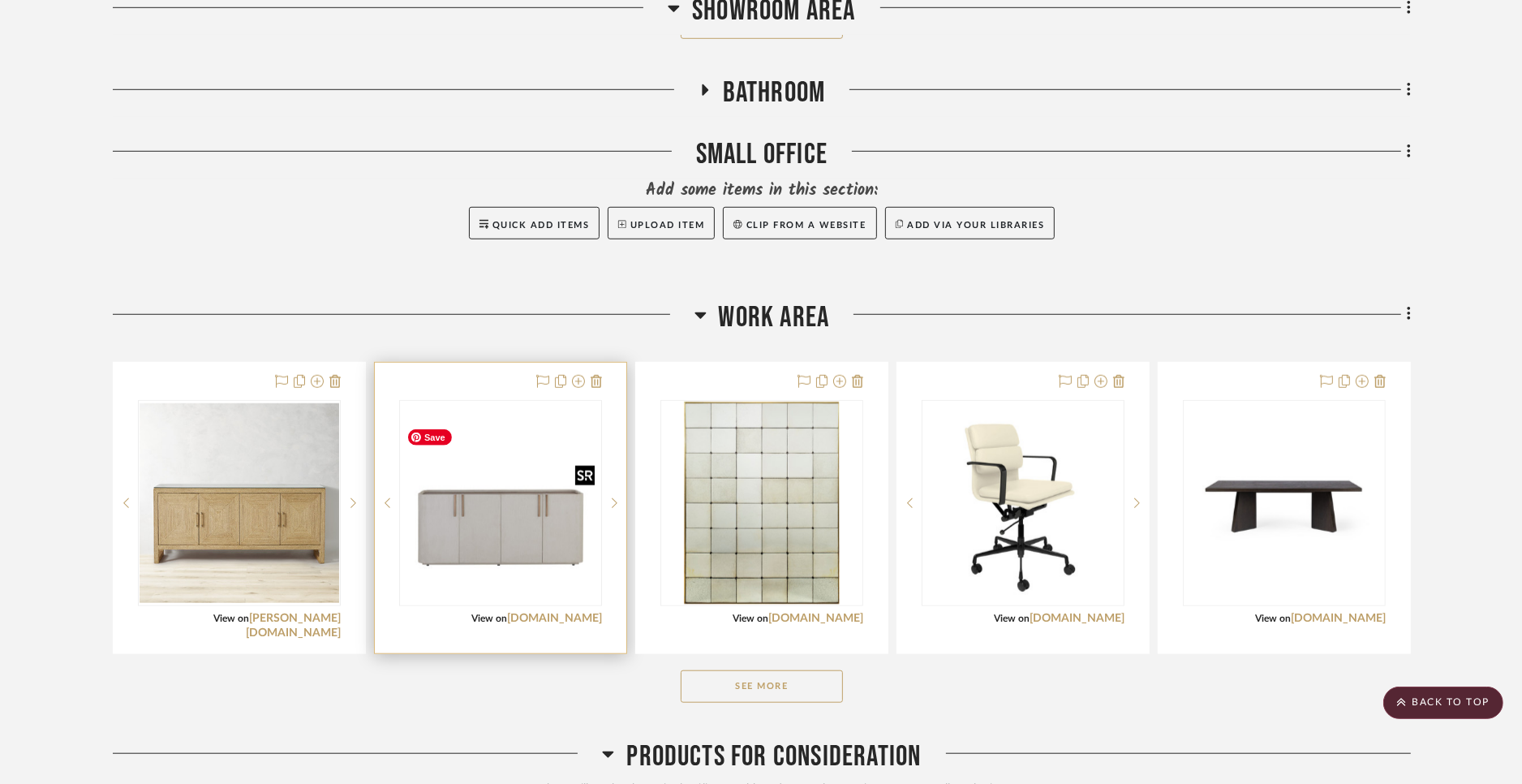
scroll to position [1193, 0]
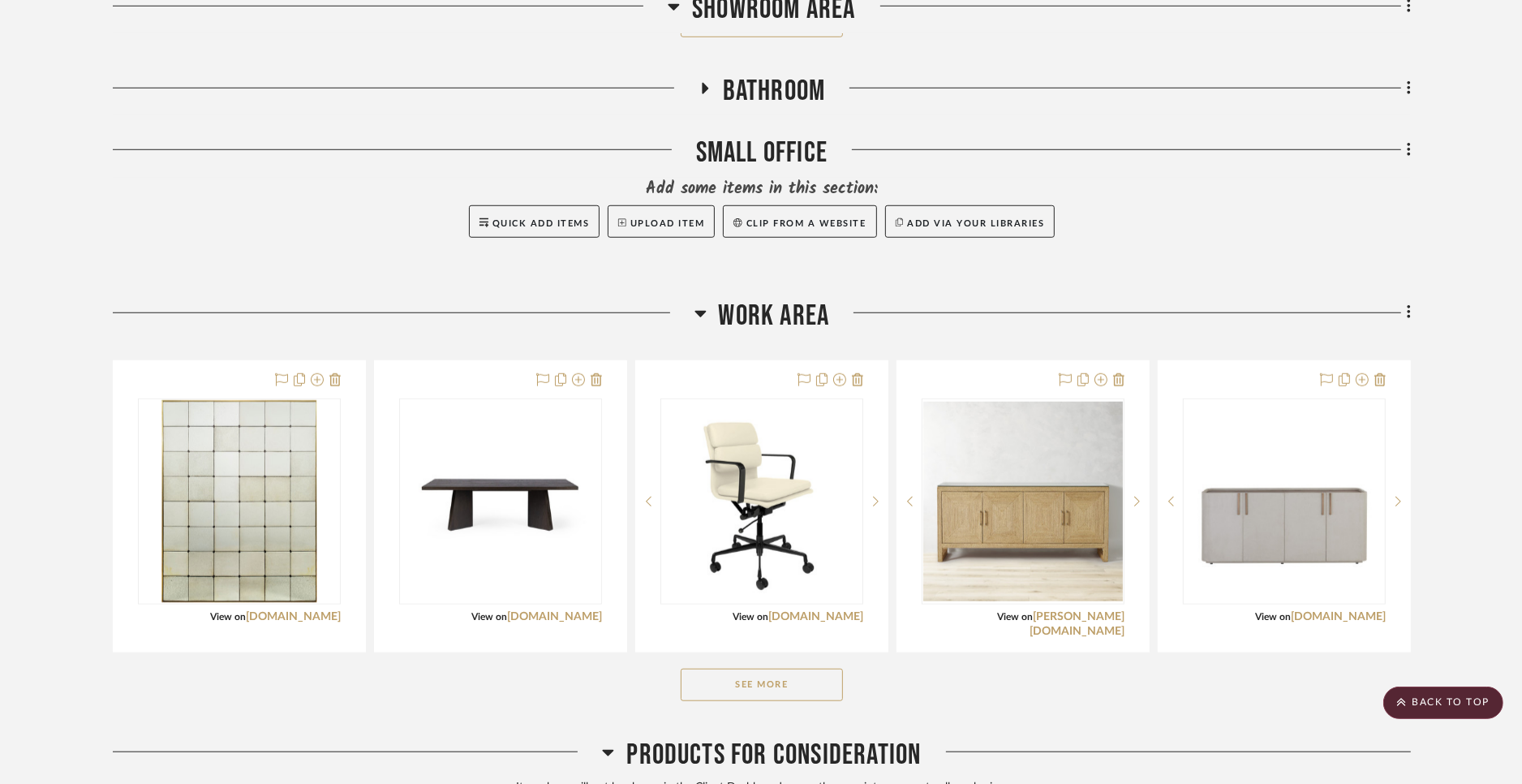
click at [729, 679] on button "See More" at bounding box center [762, 685] width 163 height 33
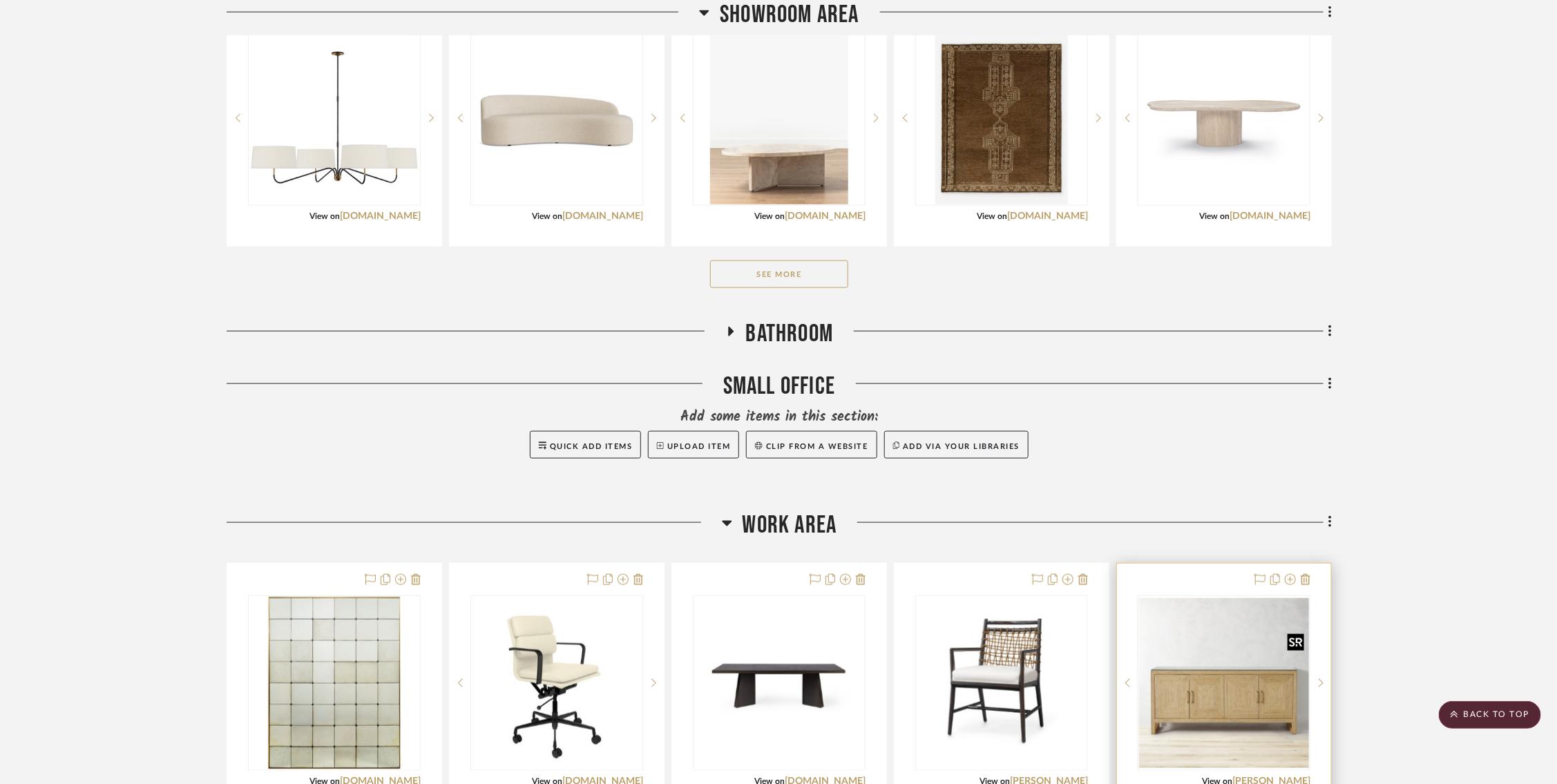
scroll to position [742, 0]
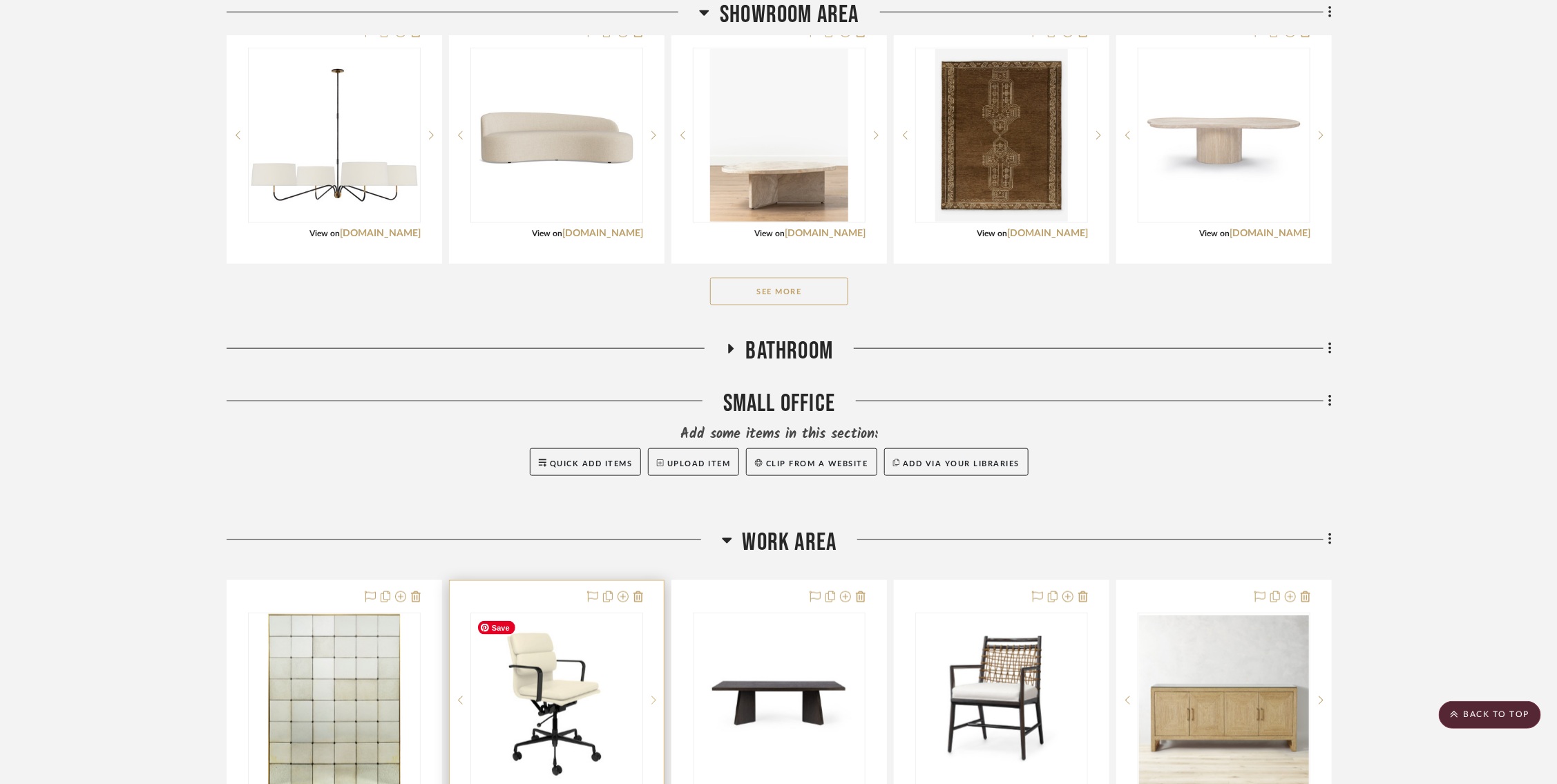
click at [652, 667] on icon at bounding box center [653, 700] width 5 height 8
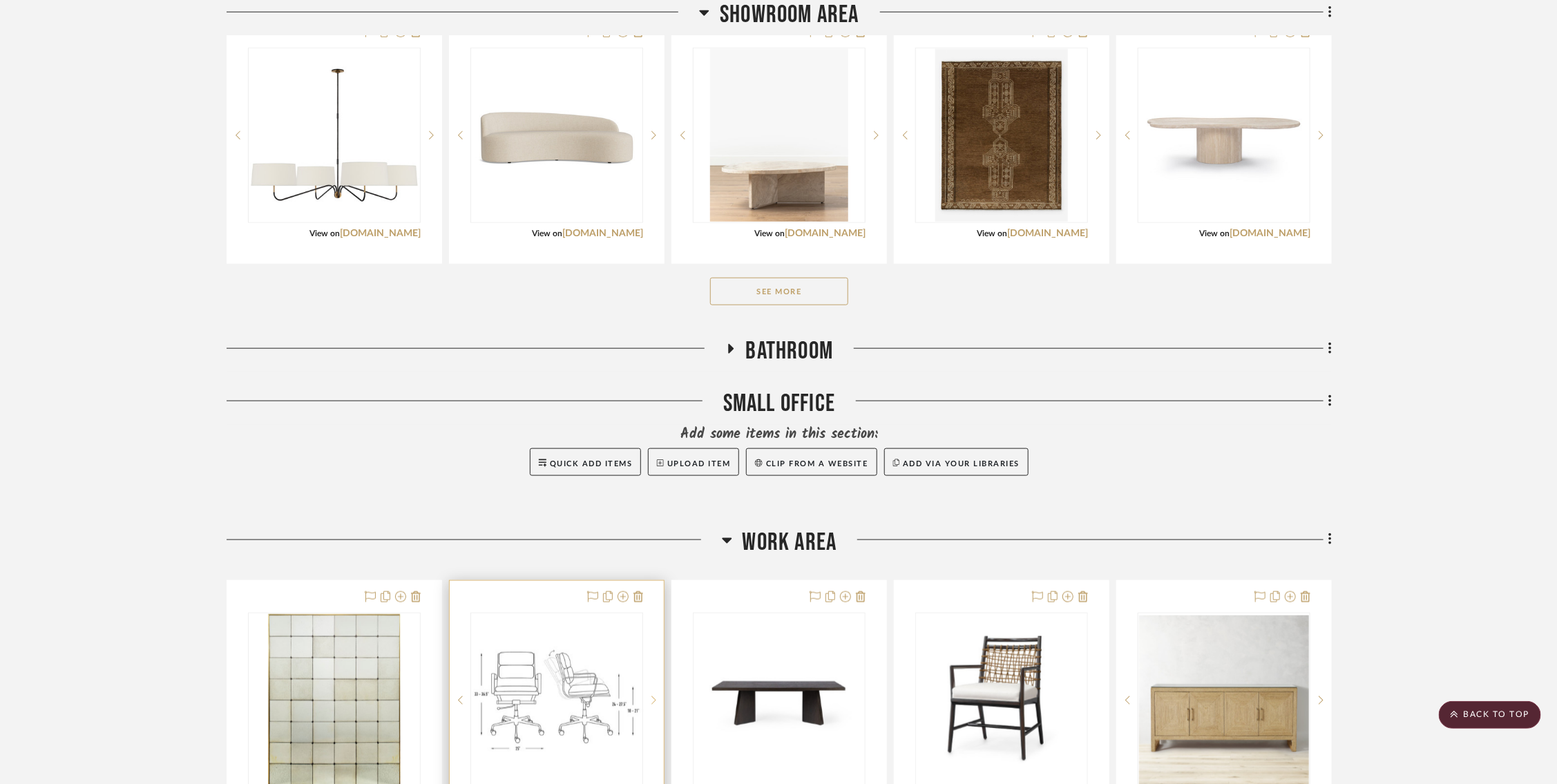
click at [653, 667] on div at bounding box center [653, 700] width 21 height 175
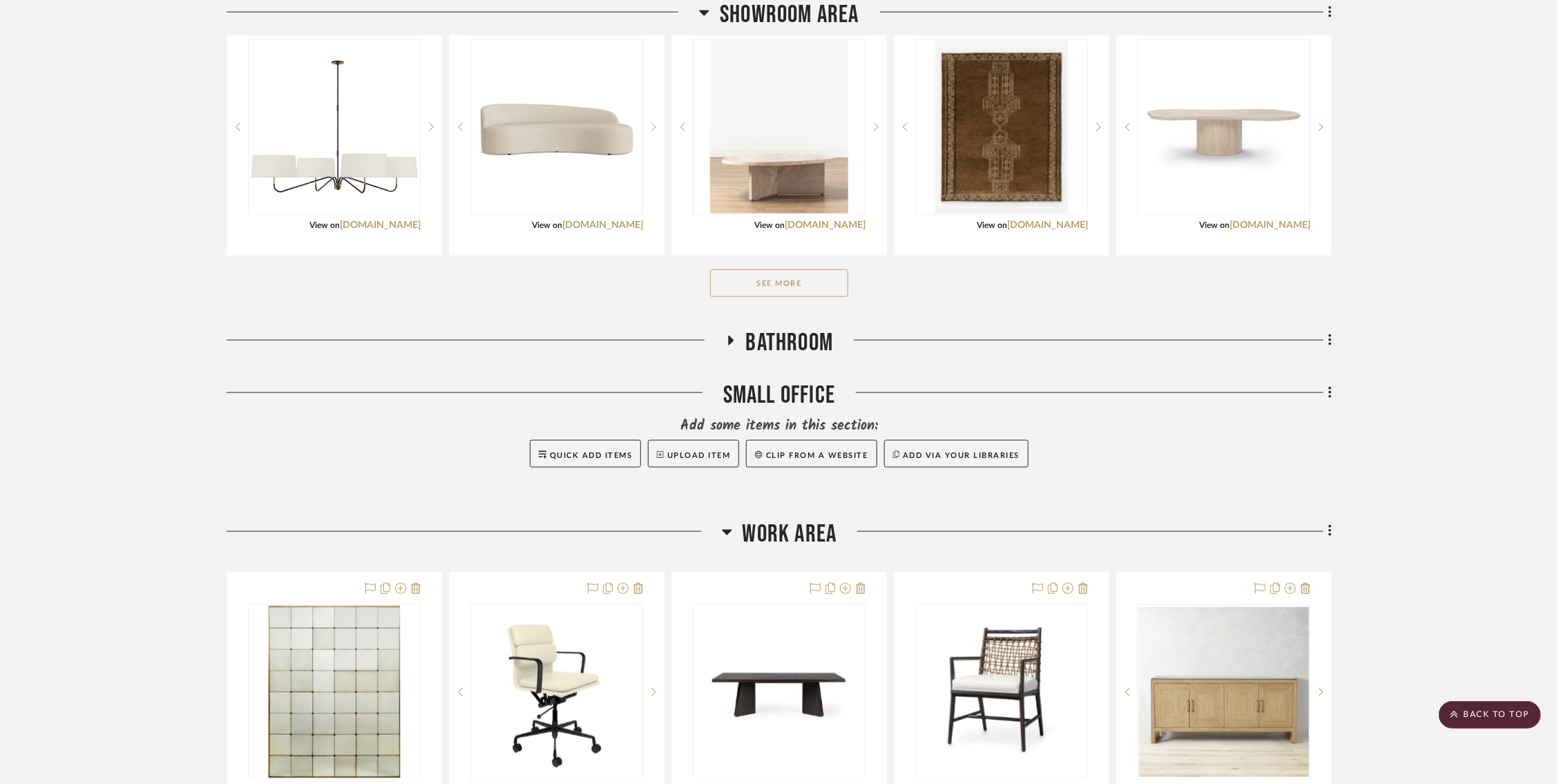
scroll to position [754, 0]
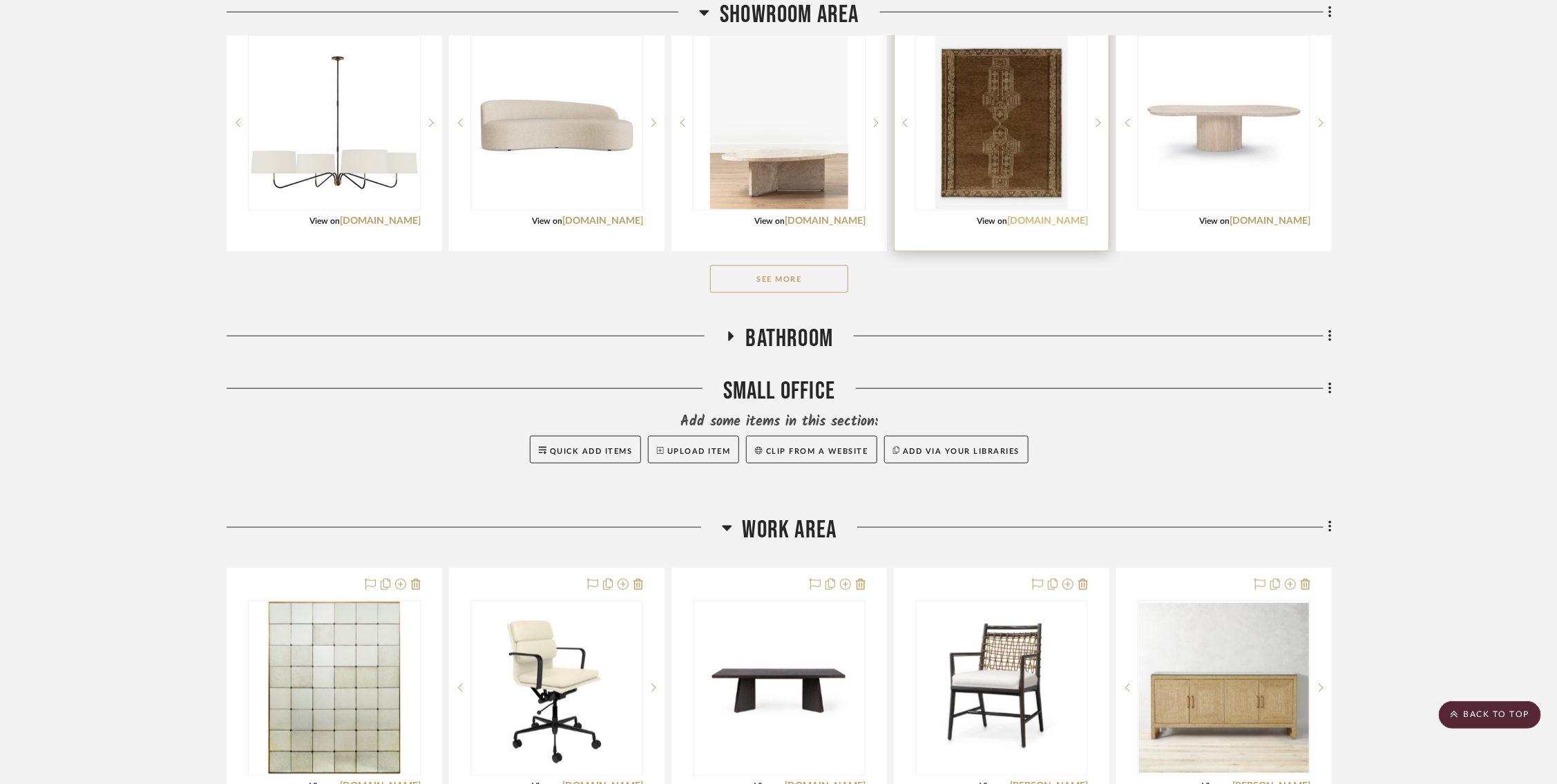
click at [1034, 217] on link "luluandgeorgia.com" at bounding box center [1048, 221] width 81 height 10
